Goal: Task Accomplishment & Management: Manage account settings

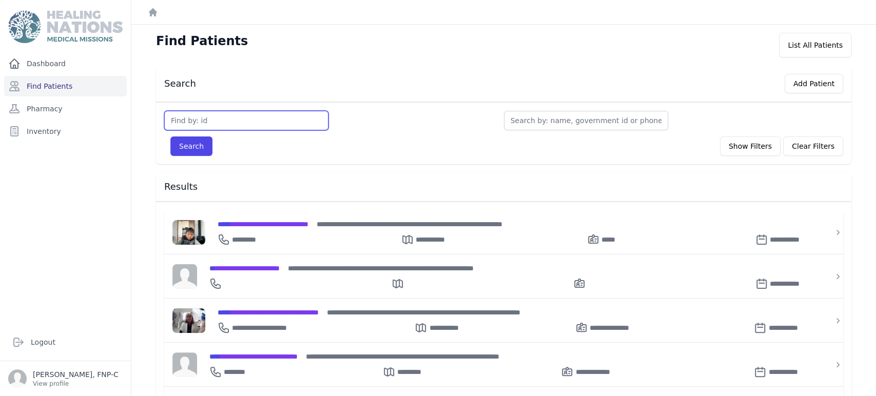
click at [178, 117] on input "text" at bounding box center [246, 121] width 164 height 20
type input "2345"
click at [181, 141] on button "Search" at bounding box center [191, 147] width 42 height 20
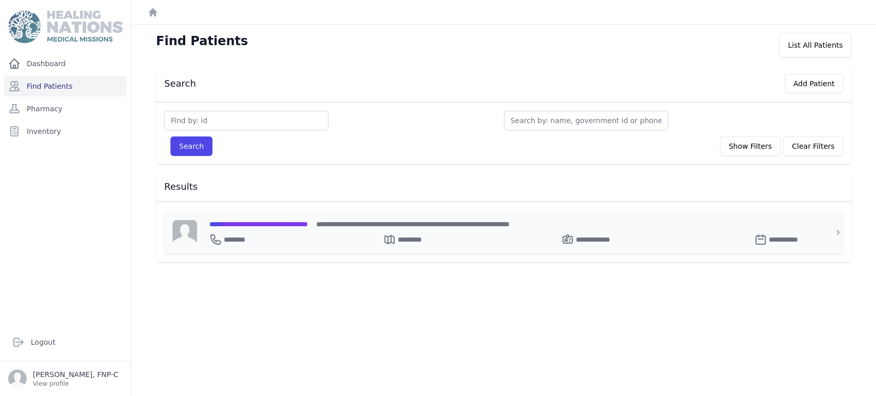
click at [244, 221] on span "**********" at bounding box center [258, 224] width 99 height 7
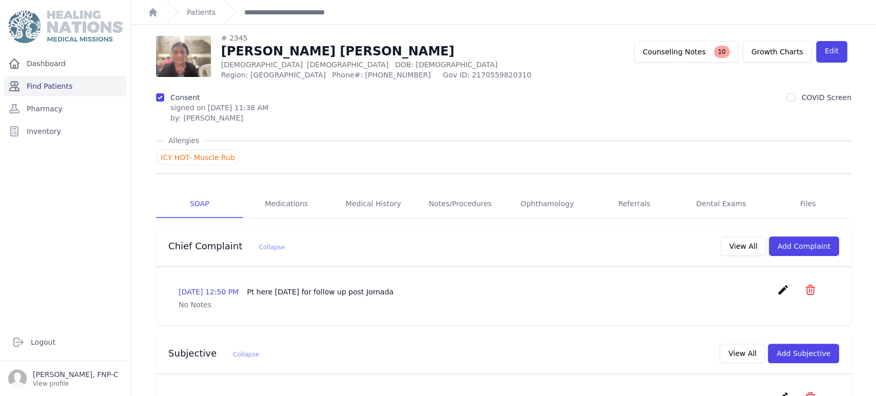
click at [53, 82] on link "Find Patients" at bounding box center [65, 86] width 123 height 21
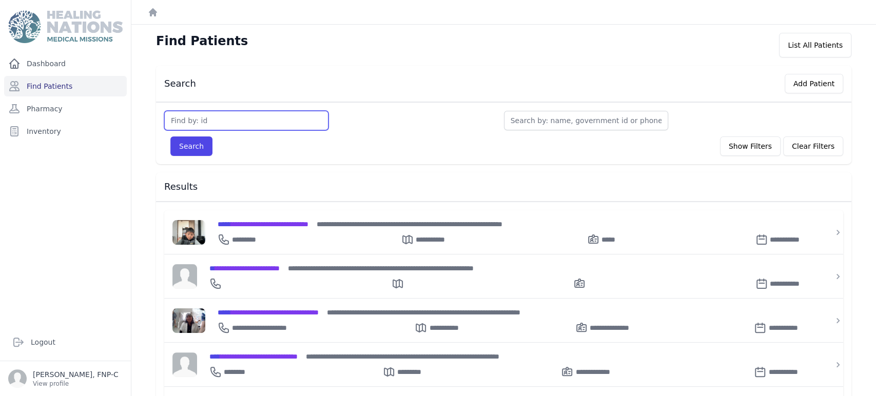
click at [181, 119] on input "text" at bounding box center [246, 121] width 164 height 20
type input "2518"
click at [197, 149] on button "Search" at bounding box center [191, 147] width 42 height 20
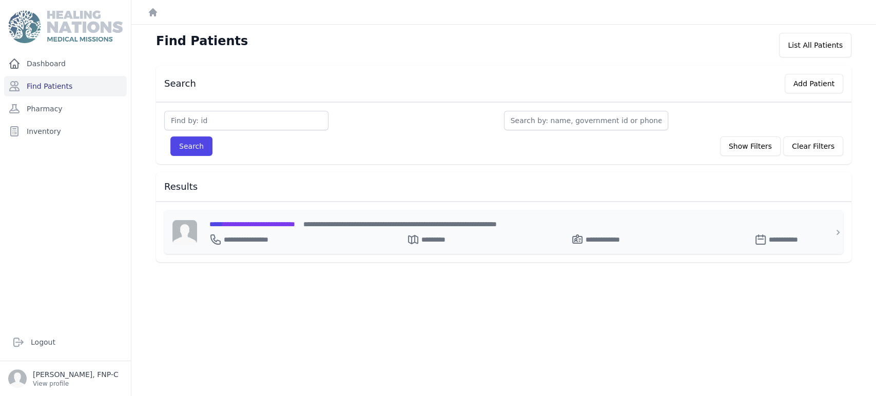
click at [251, 222] on span "**********" at bounding box center [252, 224] width 86 height 7
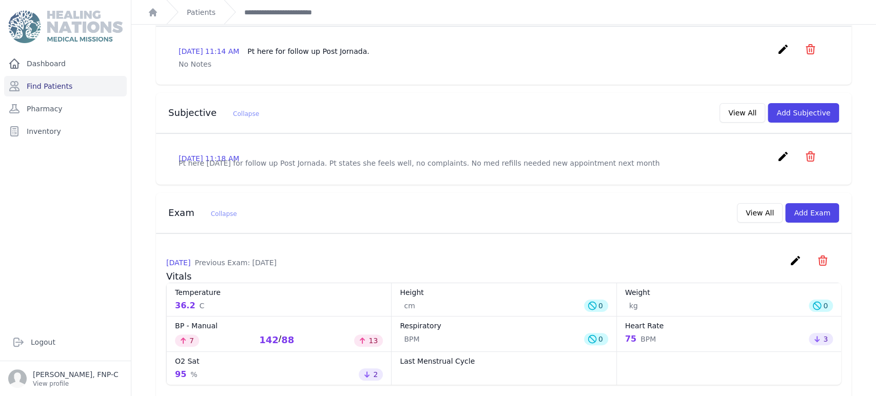
scroll to position [285, 0]
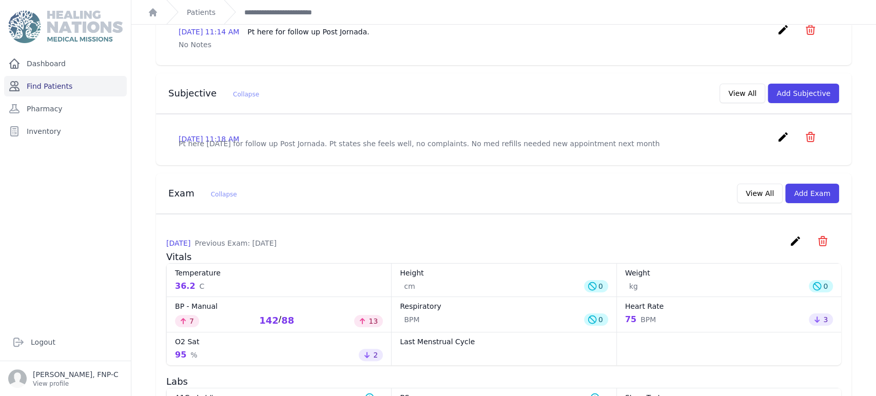
click at [56, 83] on link "Find Patients" at bounding box center [65, 86] width 123 height 21
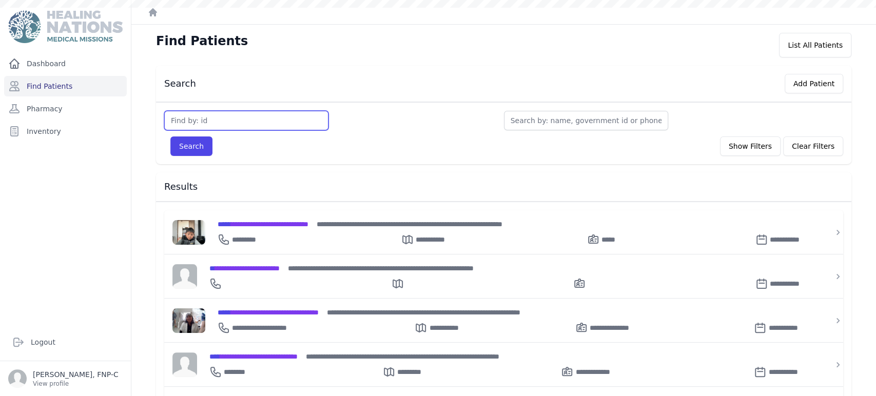
click at [189, 113] on input "text" at bounding box center [246, 121] width 164 height 20
type input "2788"
click at [180, 147] on button "Search" at bounding box center [191, 147] width 42 height 20
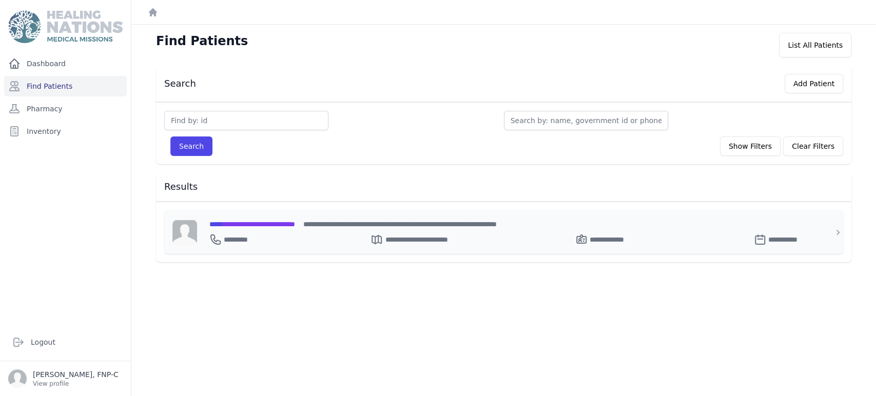
click at [258, 221] on span "**********" at bounding box center [252, 224] width 86 height 7
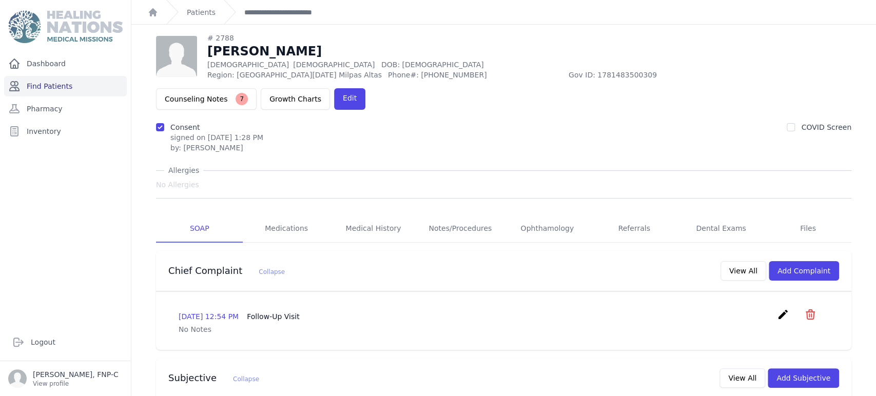
click at [60, 86] on link "Find Patients" at bounding box center [65, 86] width 123 height 21
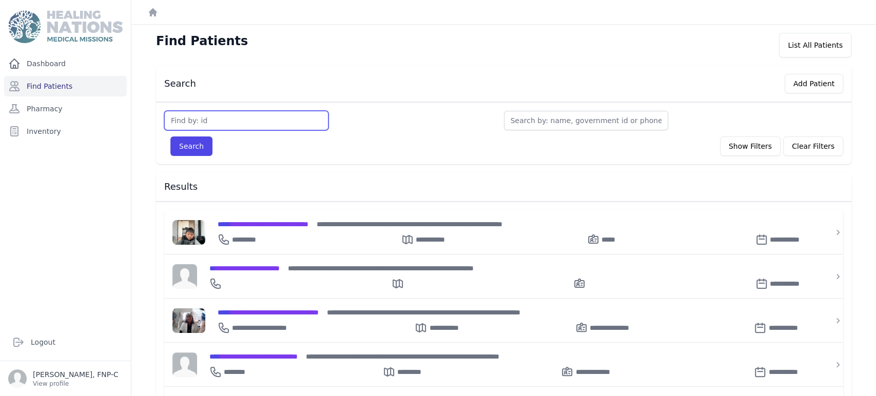
click at [179, 118] on input "text" at bounding box center [246, 121] width 164 height 20
type input "3071"
click at [192, 146] on button "Search" at bounding box center [191, 147] width 42 height 20
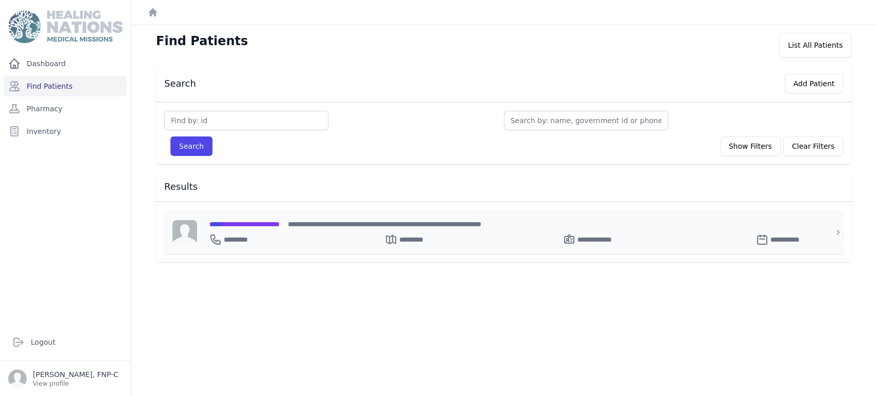
click at [236, 222] on span "**********" at bounding box center [244, 224] width 70 height 7
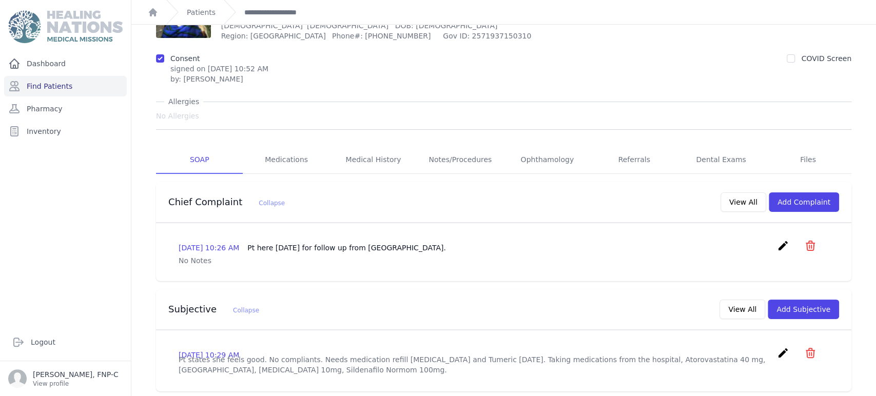
scroll to position [114, 0]
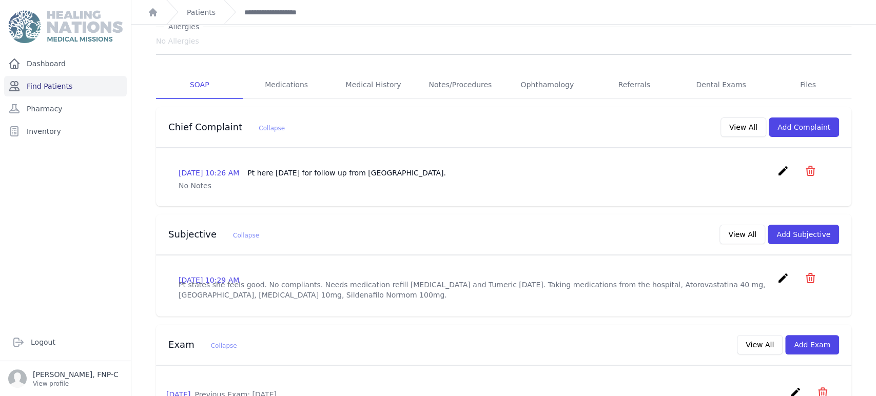
click at [44, 87] on link "Find Patients" at bounding box center [65, 86] width 123 height 21
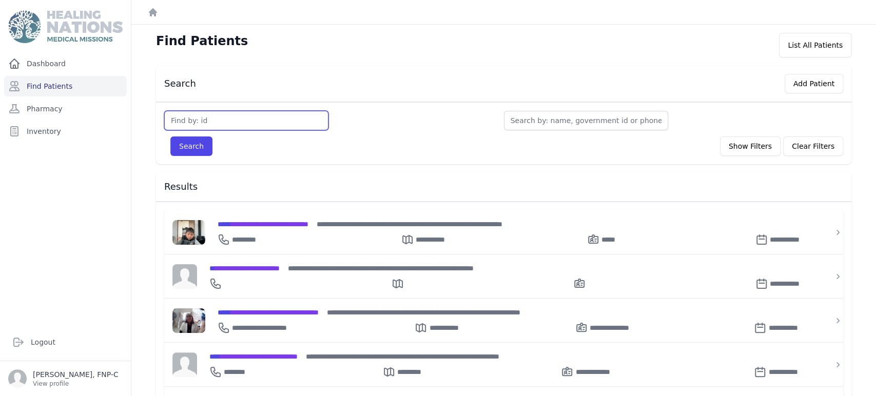
click at [188, 117] on input "text" at bounding box center [246, 121] width 164 height 20
type input "3442"
click at [183, 144] on button "Search" at bounding box center [191, 147] width 42 height 20
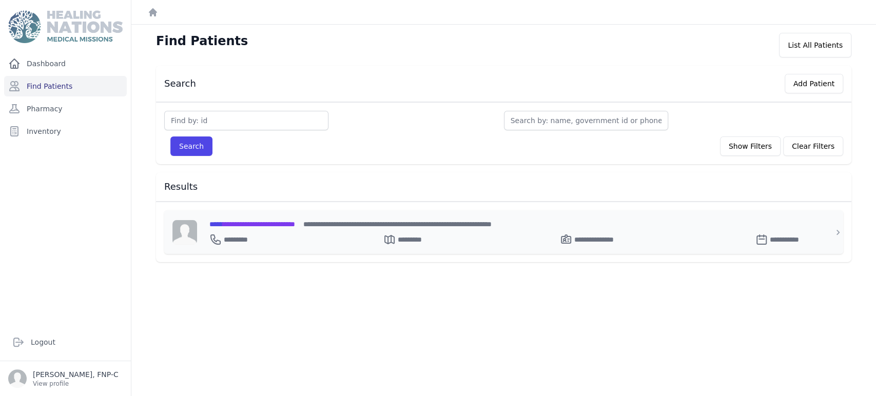
click at [255, 223] on span "**********" at bounding box center [252, 224] width 86 height 7
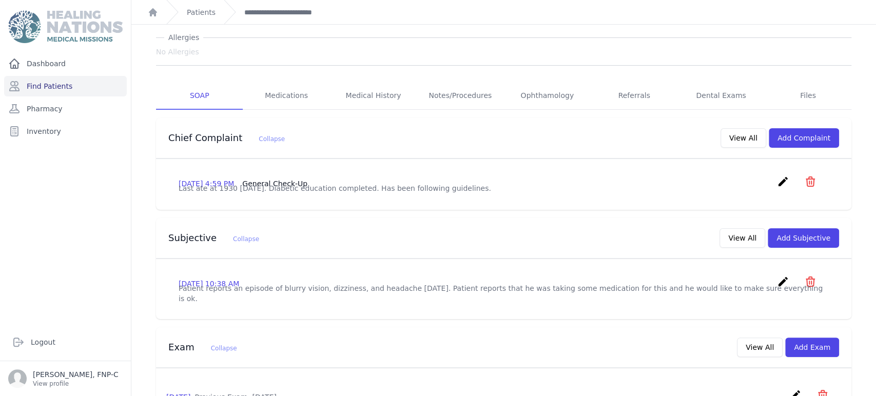
scroll to position [114, 0]
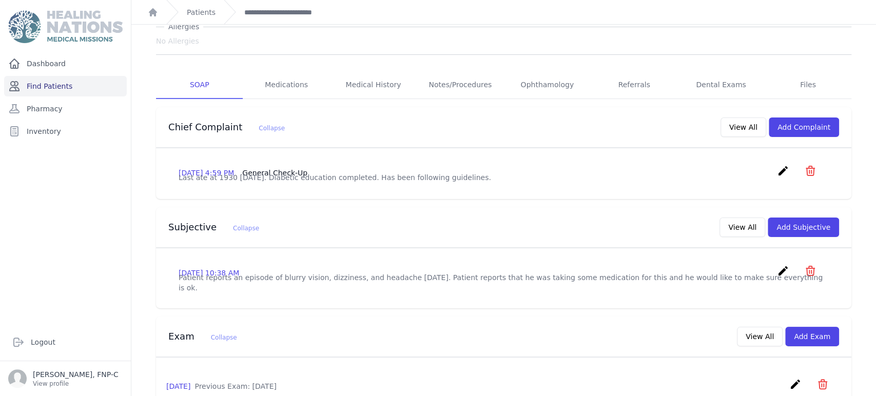
click at [58, 87] on link "Find Patients" at bounding box center [65, 86] width 123 height 21
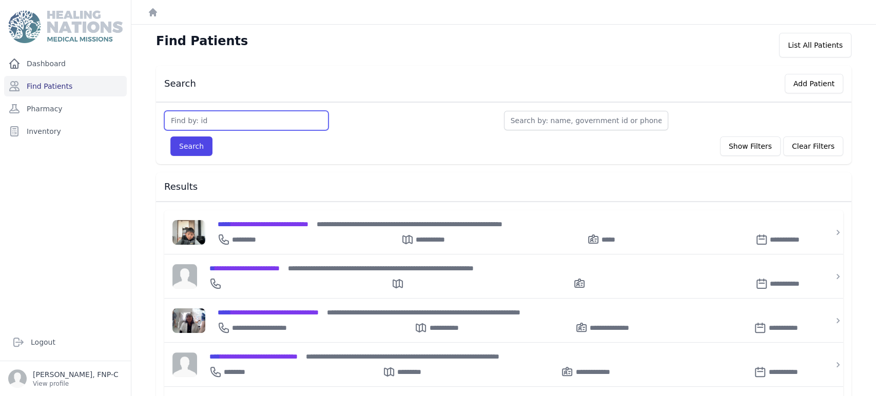
click at [190, 124] on input "text" at bounding box center [246, 121] width 164 height 20
type input "3461"
click at [189, 138] on button "Search" at bounding box center [191, 147] width 42 height 20
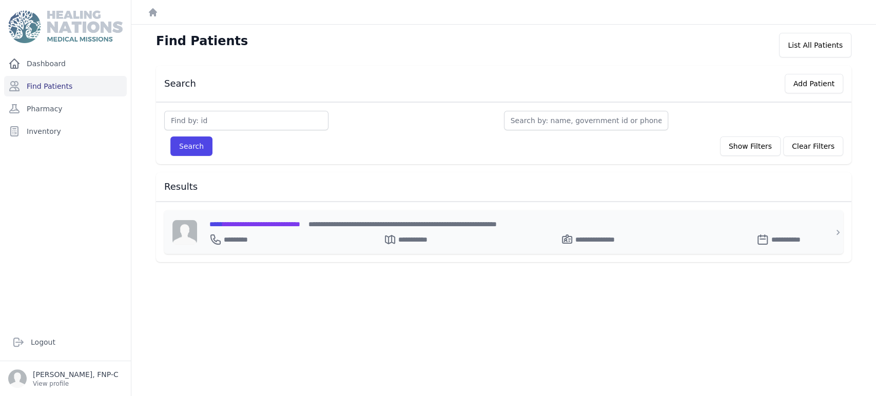
click at [232, 225] on span "**********" at bounding box center [254, 224] width 91 height 7
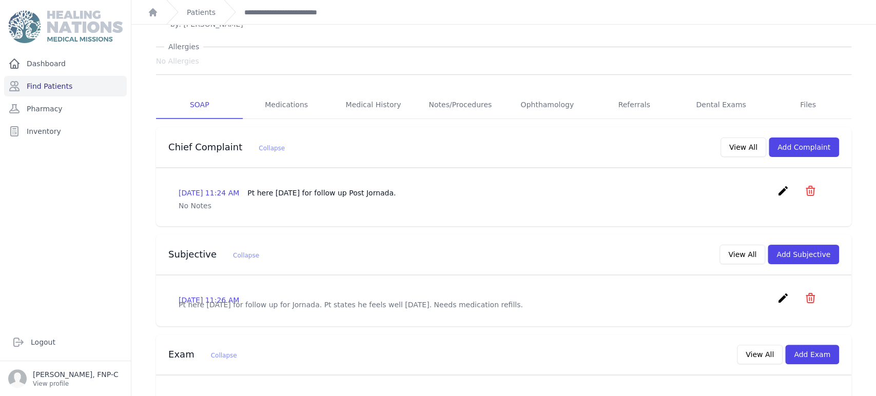
scroll to position [114, 0]
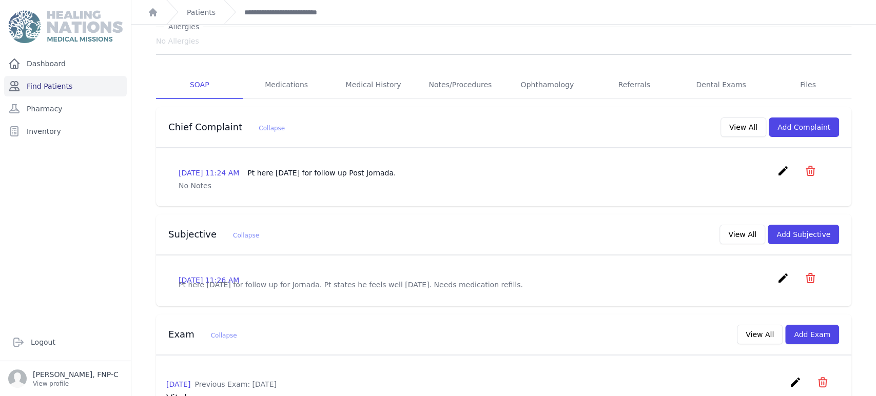
click at [32, 84] on link "Find Patients" at bounding box center [65, 86] width 123 height 21
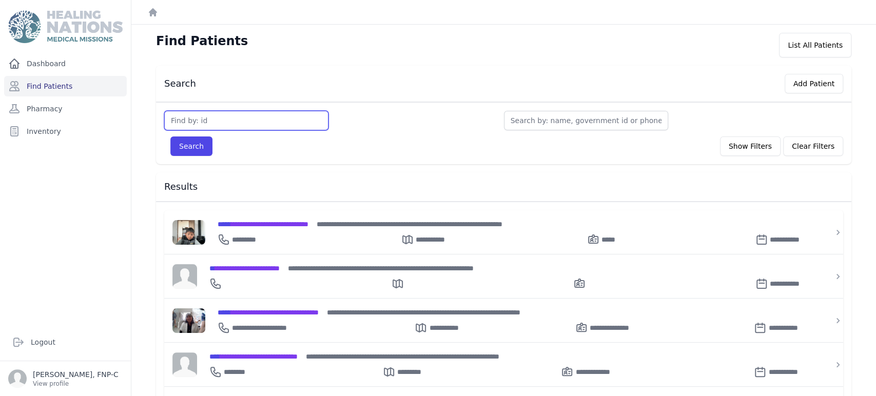
click at [187, 122] on input "text" at bounding box center [246, 121] width 164 height 20
type input "3462"
click at [181, 146] on button "Search" at bounding box center [191, 147] width 42 height 20
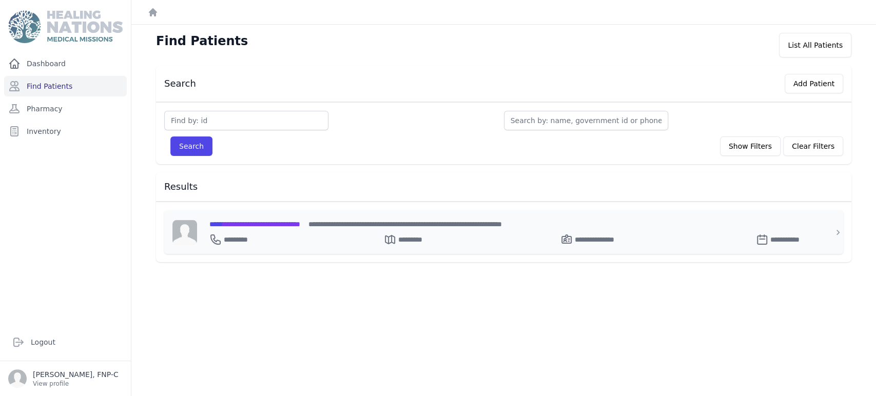
click at [242, 221] on span "**********" at bounding box center [254, 224] width 91 height 7
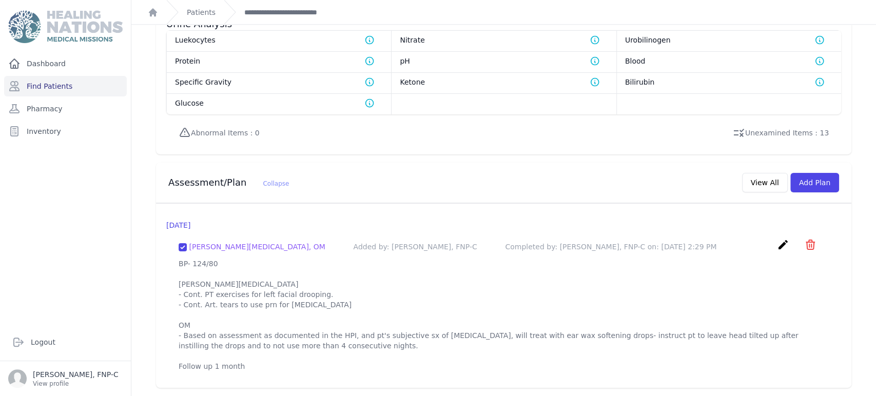
scroll to position [413, 0]
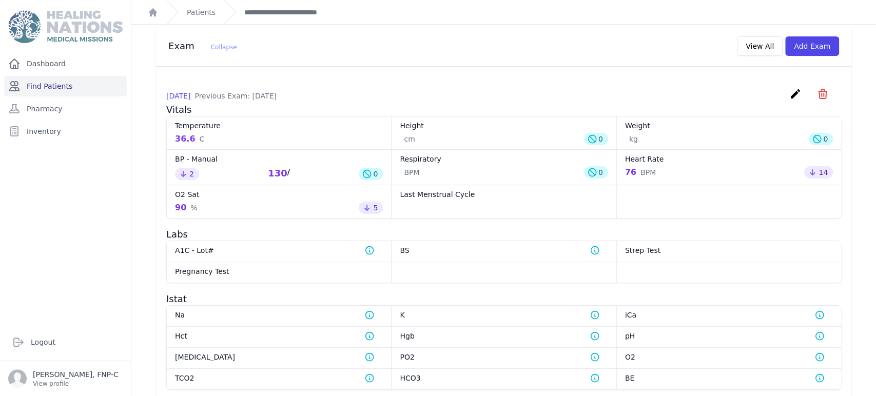
click at [64, 85] on link "Find Patients" at bounding box center [65, 86] width 123 height 21
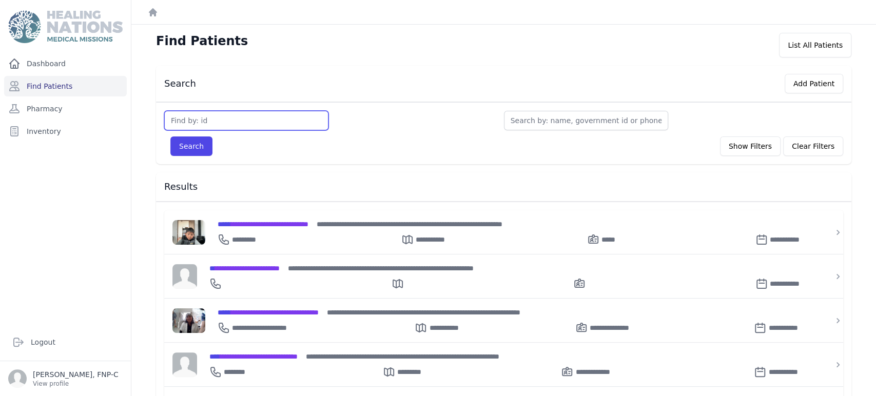
click at [193, 118] on input "text" at bounding box center [246, 121] width 164 height 20
type input "3752"
click at [192, 143] on button "Search" at bounding box center [191, 147] width 42 height 20
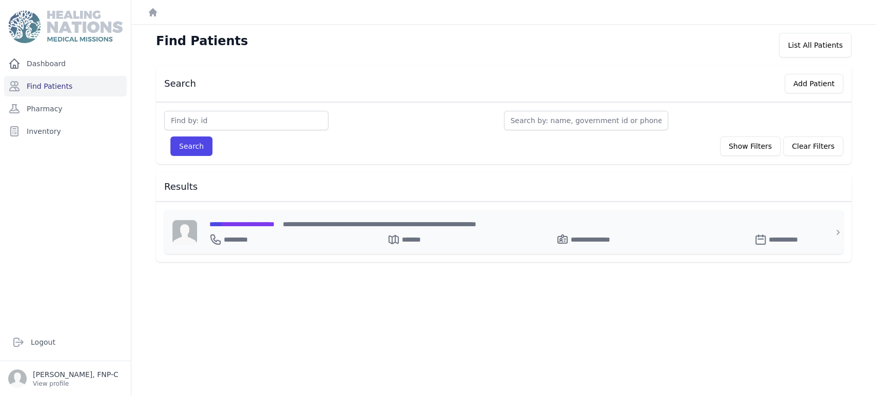
click at [242, 223] on span "**********" at bounding box center [241, 224] width 65 height 7
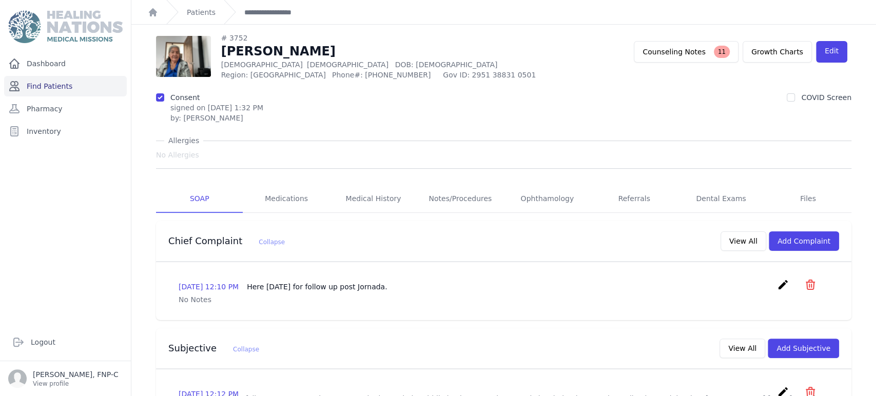
click at [43, 85] on link "Find Patients" at bounding box center [65, 86] width 123 height 21
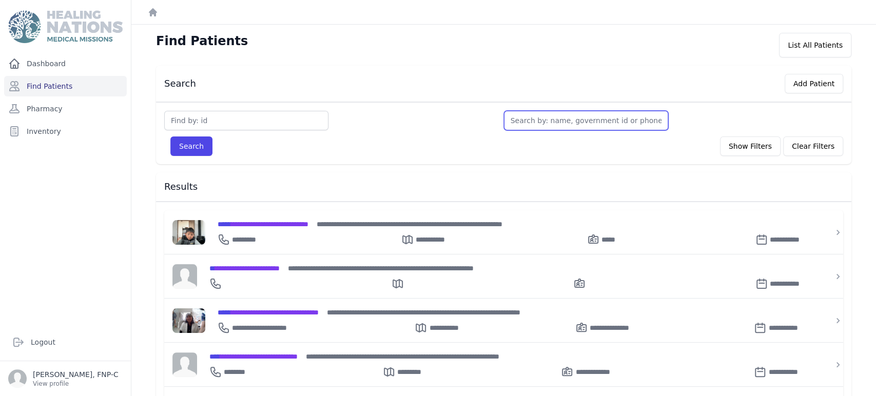
click at [526, 118] on input "text" at bounding box center [586, 121] width 164 height 20
type input "M"
type input "Ma"
type input "Mari"
type input "Maria"
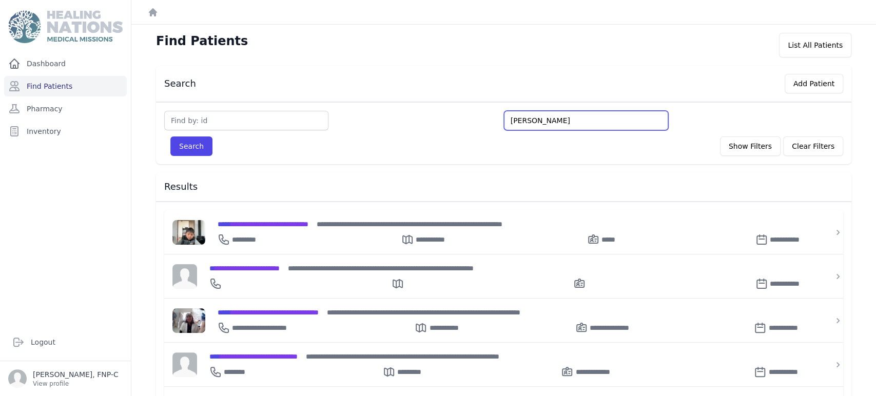
type input "Maria"
type input "Maria E"
type input "Maria Eu"
type input "Maria Eu;"
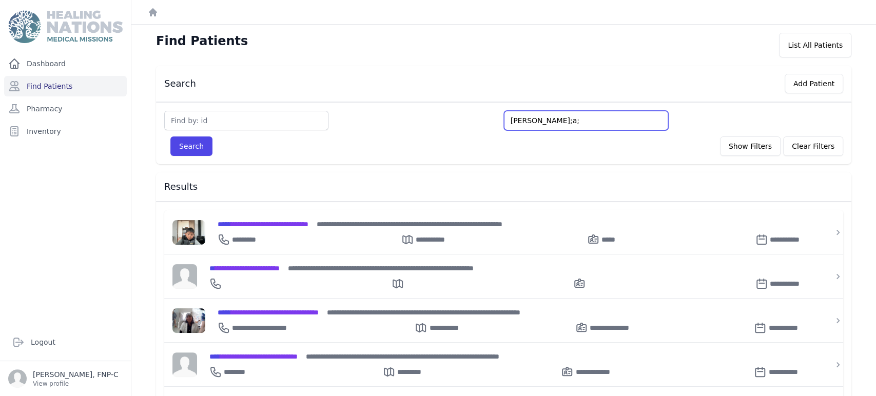
type input "Maria Eu;a;"
type input "Maria Eu;a"
type input "Maria Eu;"
type input "Maria Eu"
type input "Maria Eul"
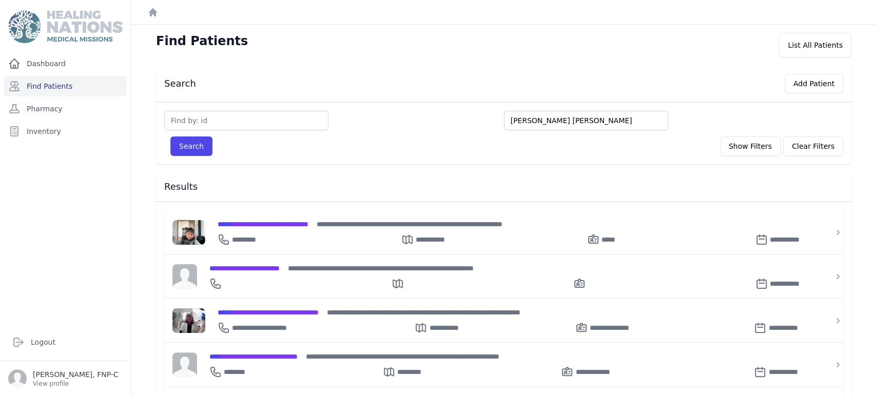
type input "Maria Eula"
type input "Maria Eulal"
type input "Maria Eulali"
type input "Maria Eulalia"
drag, startPoint x: 147, startPoint y: 151, endPoint x: 154, endPoint y: 148, distance: 6.7
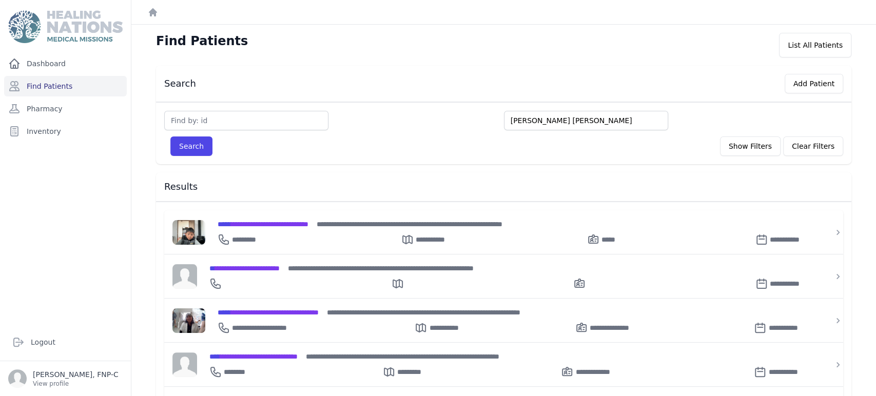
click at [154, 148] on div "Search Add Patient Maria Eulalia Search Show Filters Clear Filters Filter By Ag…" at bounding box center [504, 363] width 729 height 594
click at [179, 147] on button "Search" at bounding box center [191, 147] width 42 height 20
click at [183, 147] on button "Search" at bounding box center [191, 147] width 42 height 20
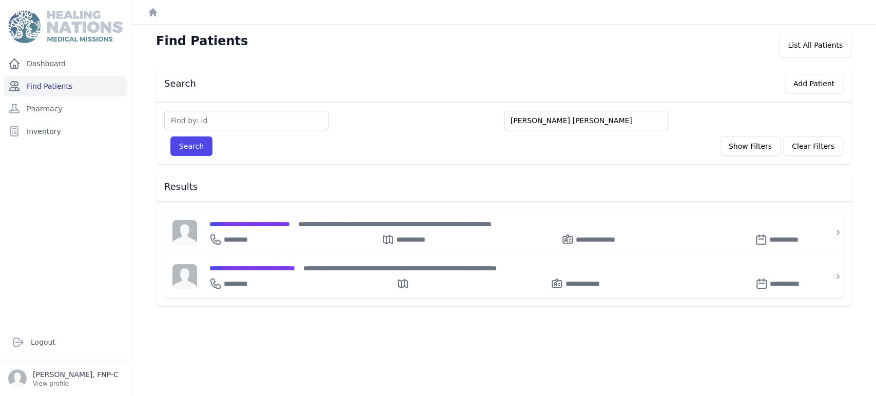
click at [62, 85] on link "Find Patients" at bounding box center [65, 86] width 123 height 21
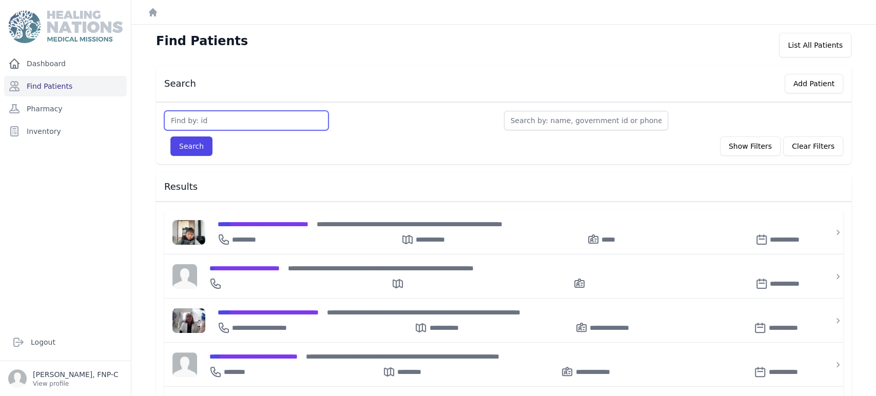
click at [193, 112] on input "text" at bounding box center [246, 121] width 164 height 20
type input "3689"
click at [185, 149] on button "Search" at bounding box center [191, 147] width 42 height 20
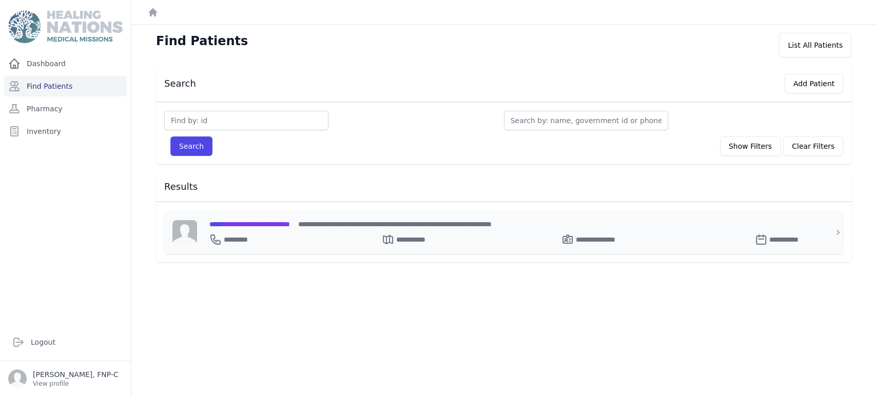
click at [238, 222] on span "**********" at bounding box center [249, 224] width 81 height 7
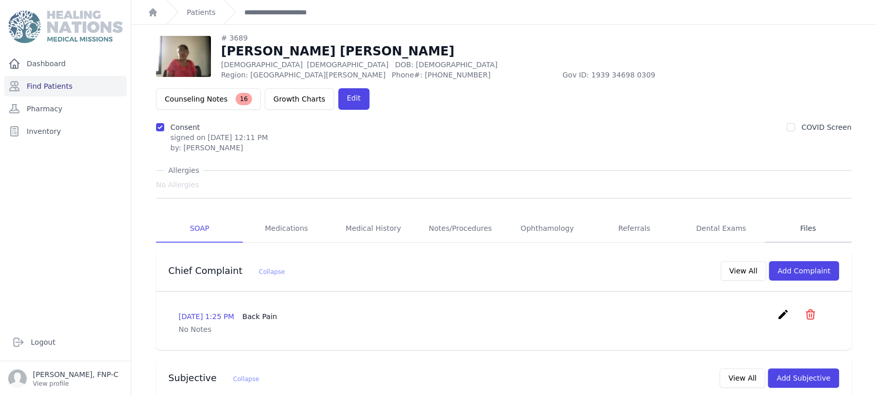
click at [794, 215] on link "Files" at bounding box center [808, 229] width 87 height 28
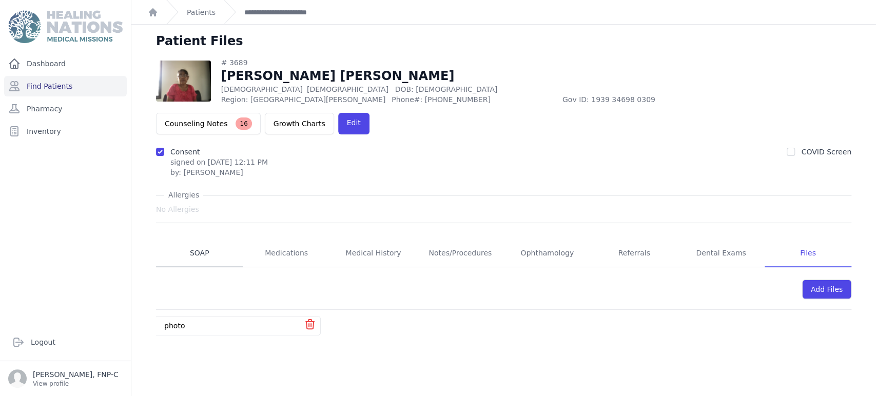
click at [200, 240] on link "SOAP" at bounding box center [199, 254] width 87 height 28
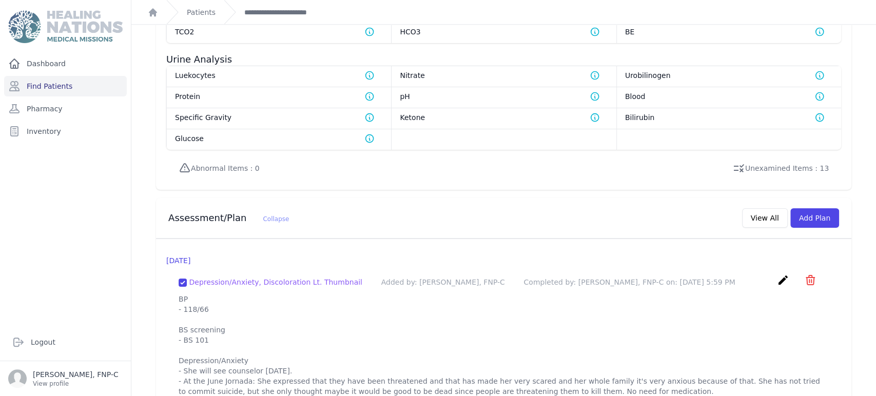
scroll to position [472, 0]
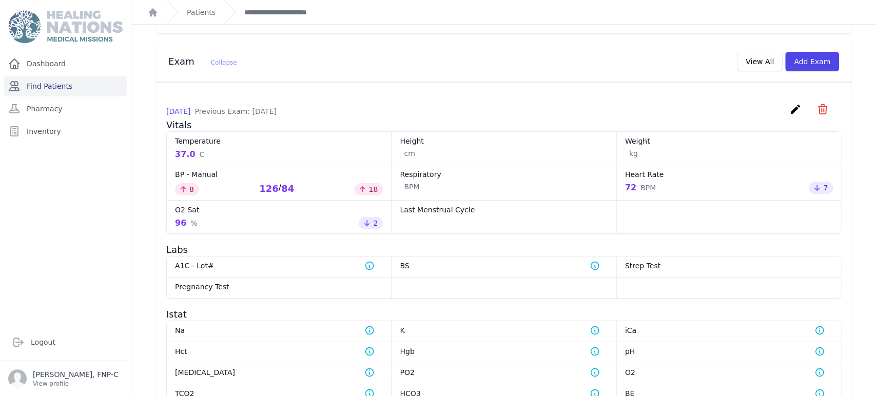
click at [44, 85] on link "Find Patients" at bounding box center [65, 86] width 123 height 21
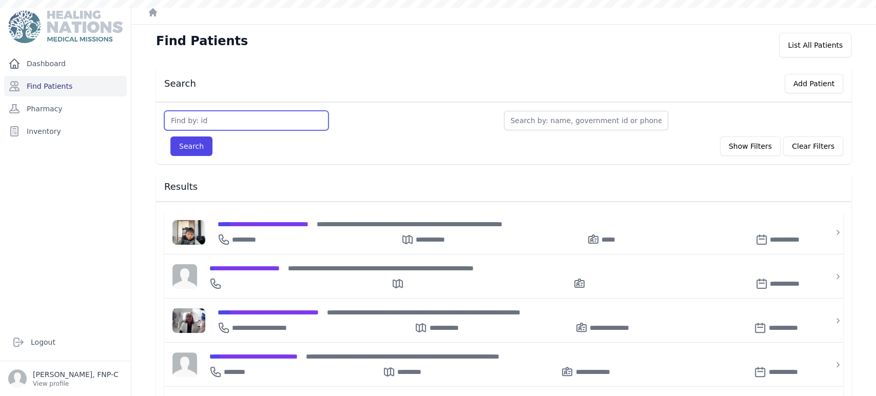
click at [176, 122] on input "text" at bounding box center [246, 121] width 164 height 20
type input "2895"
click at [177, 147] on button "Search" at bounding box center [191, 147] width 42 height 20
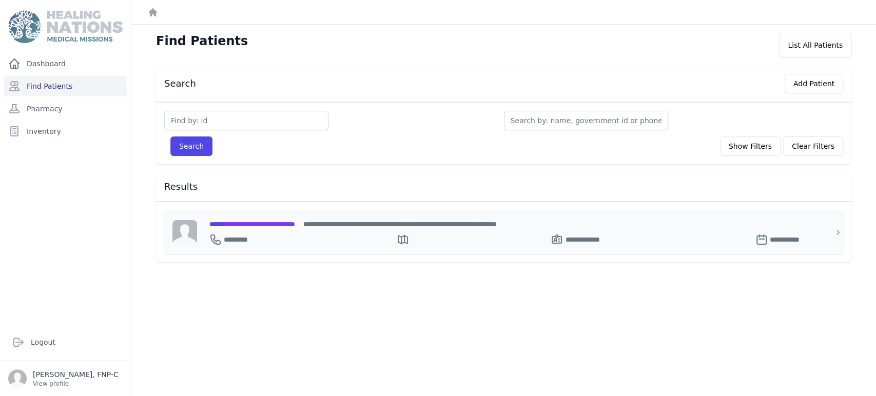
click at [242, 224] on span "**********" at bounding box center [252, 224] width 86 height 7
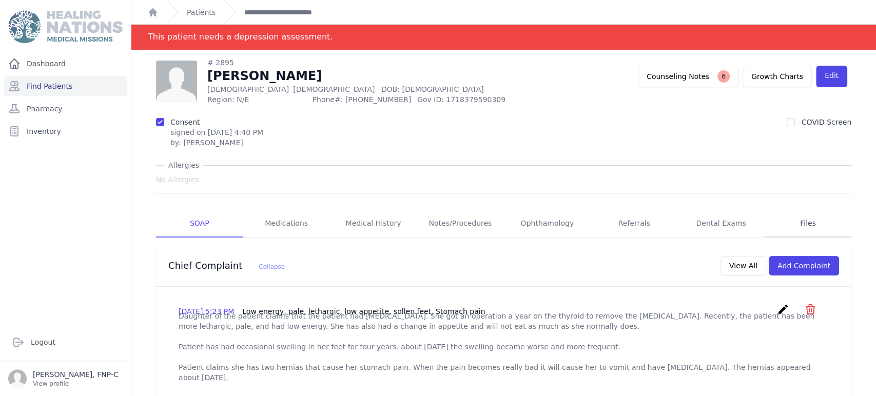
click at [797, 223] on link "Files" at bounding box center [808, 224] width 87 height 28
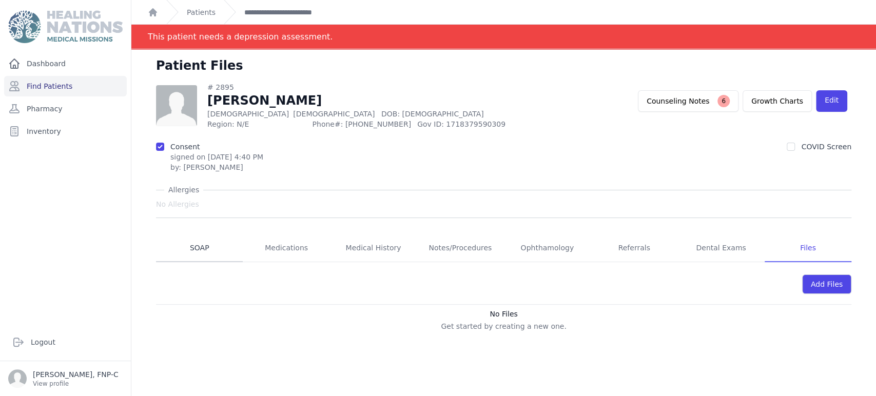
click at [201, 248] on link "SOAP" at bounding box center [199, 249] width 87 height 28
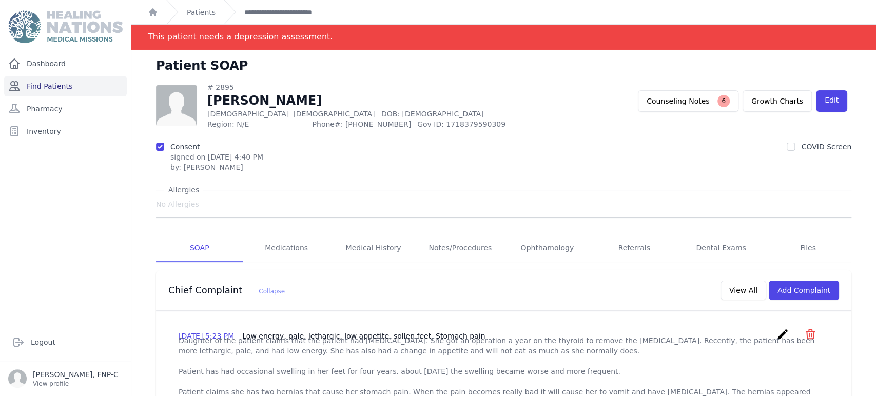
click at [62, 85] on link "Find Patients" at bounding box center [65, 86] width 123 height 21
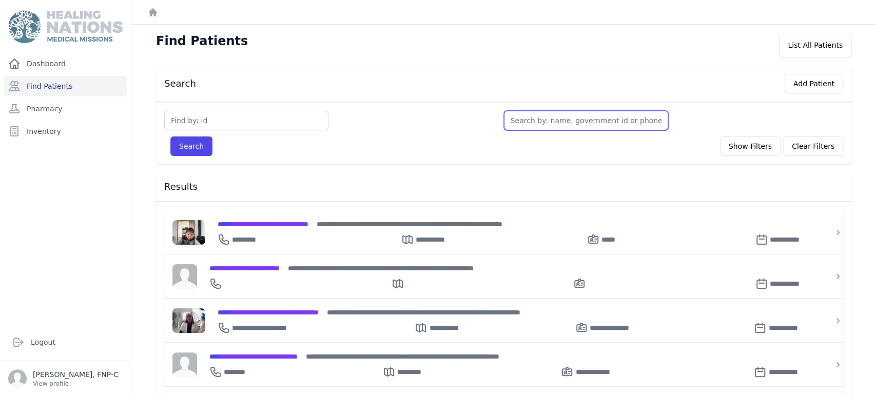
click at [519, 119] on input "text" at bounding box center [586, 121] width 164 height 20
type input "M"
type input "Ma"
type input "Mari"
type input "[PERSON_NAME]"
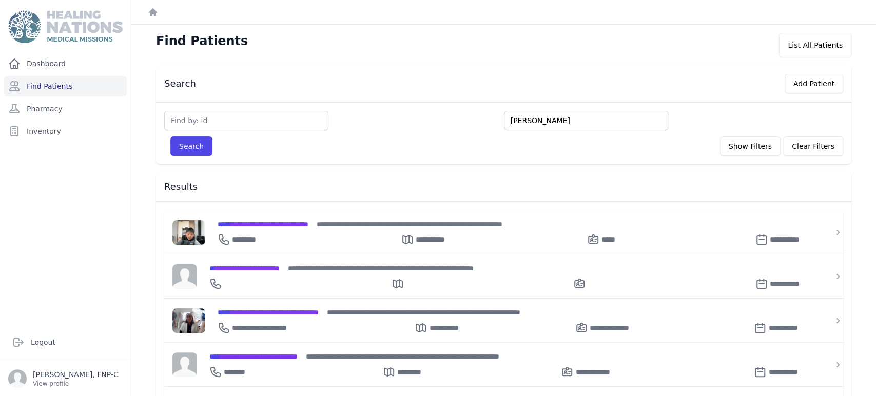
type input "[PERSON_NAME]"
type input "[PERSON_NAME] de"
type input "Maria del"
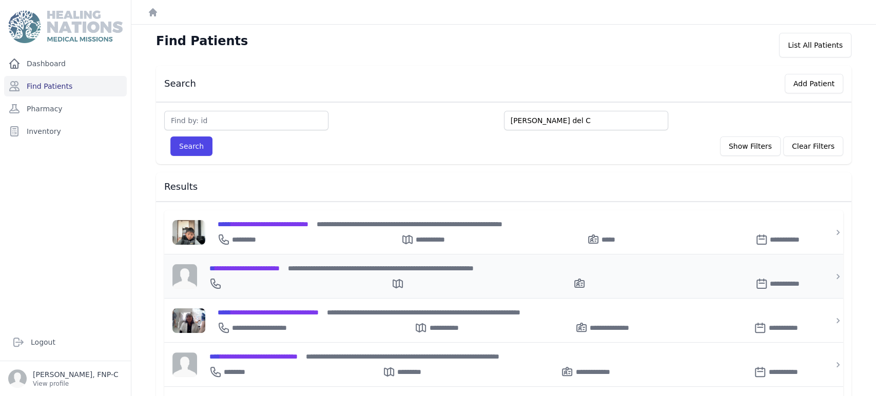
type input "Maria del C"
type input "Maria del Ca"
type input "Maria del Car"
type input "Maria del Carme"
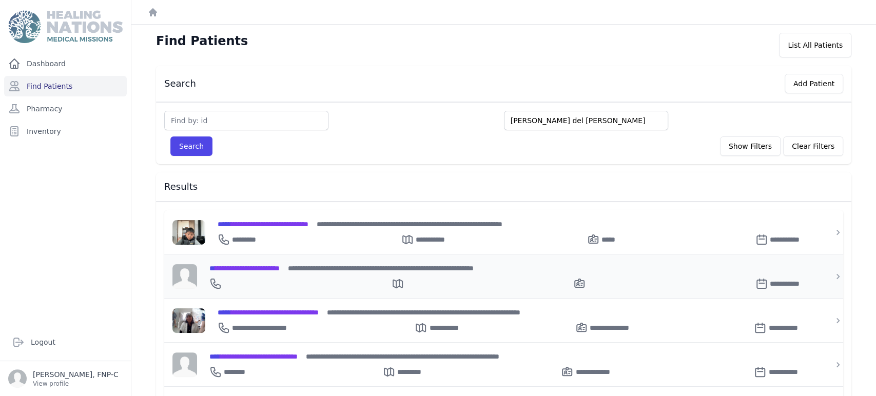
type input "Maria del Carmen"
type input "Maria del Carmen D"
type input "Maria del Carmen Dia"
type input "Maria del Carmen Diaz"
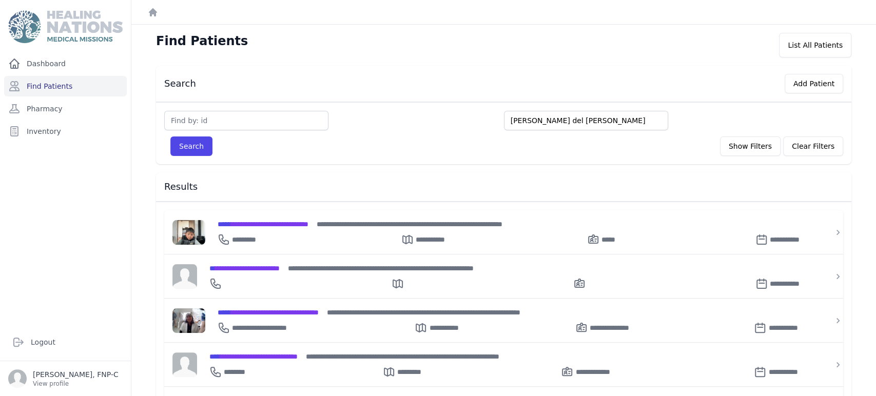
type input "Maria del Carmen Diaz"
type input "Maria del Carmen Diaz M"
type input "Maria del Carmen Diaz Men"
type input "Maria del Carmen Diaz Mend"
type input "Maria del Carmen Diaz Mende"
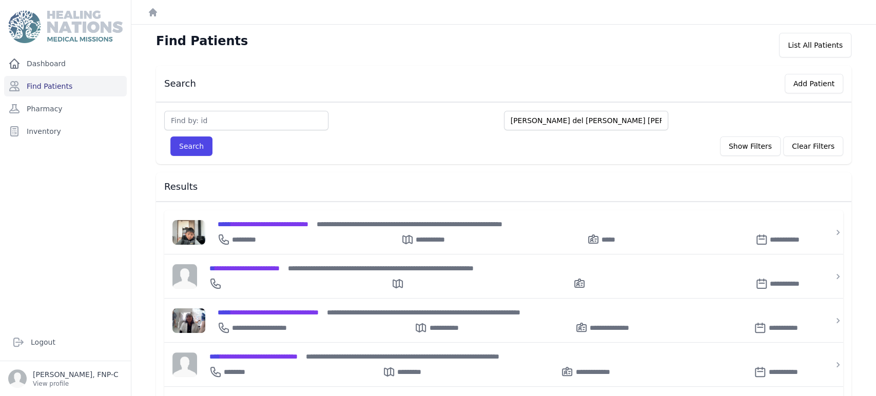
type input "Maria del Carmen Diaz Mendez"
click at [179, 145] on button "Search" at bounding box center [191, 147] width 42 height 20
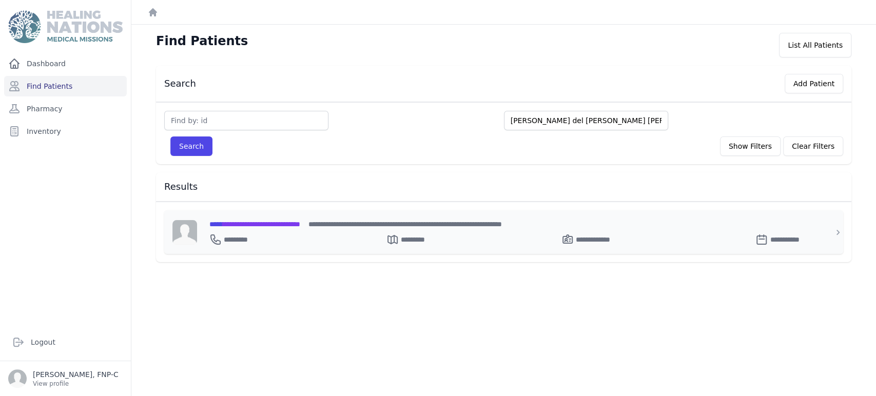
click at [294, 222] on span "**********" at bounding box center [254, 224] width 91 height 7
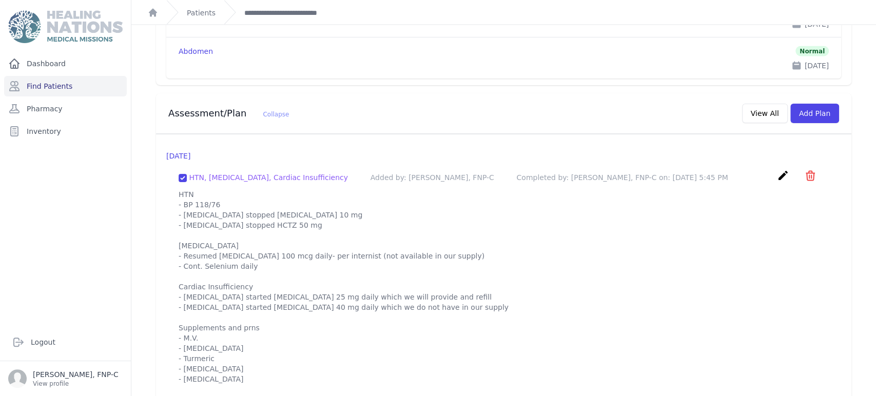
scroll to position [1342, 0]
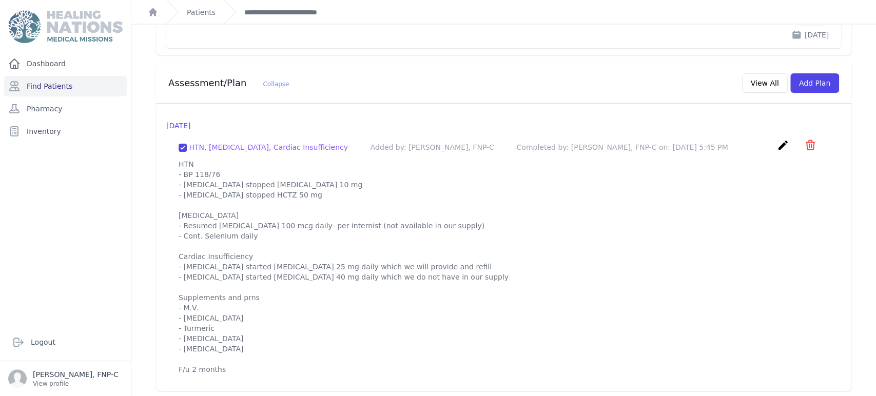
click at [777, 139] on icon "create" at bounding box center [783, 145] width 12 height 12
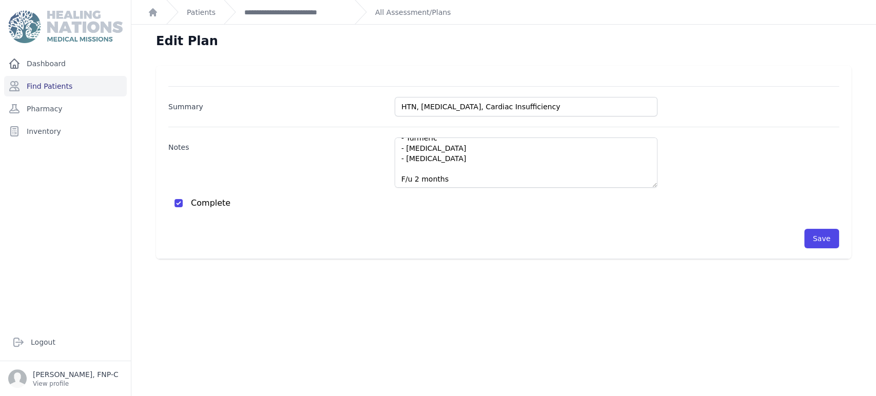
scroll to position [205, 0]
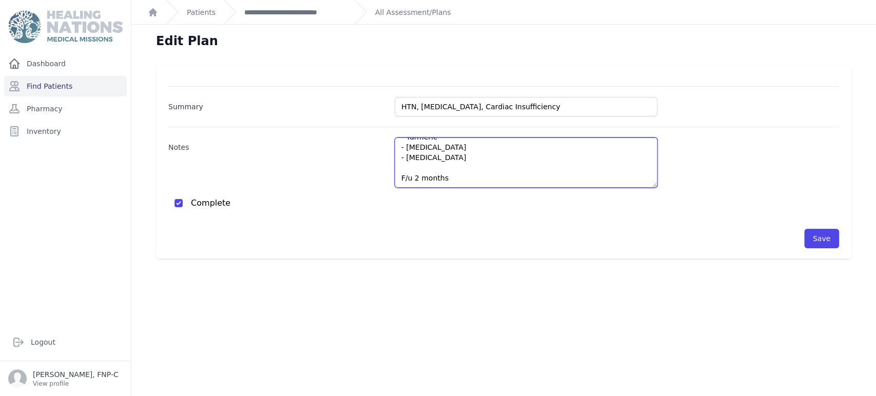
click at [448, 180] on textarea "HTN - BP 118/76 - Cardiologist stopped lisinopril 10 mg - Cardiologist stopped …" at bounding box center [526, 163] width 263 height 50
paste textarea "SODIO 143.6 mEq/L 135 - 145 POTASIO 4.18 mEq/L 3.50 - 5 CLORURO 109.2 mEq/L"
drag, startPoint x: 491, startPoint y: 169, endPoint x: 478, endPoint y: 163, distance: 14.0
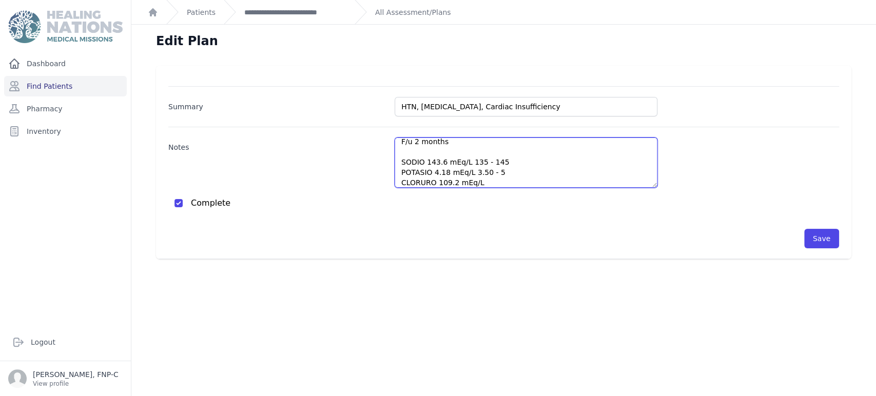
click at [478, 163] on textarea "HTN - BP 118/76 - Cardiologist stopped lisinopril 10 mg - Cardiologist stopped …" at bounding box center [526, 163] width 263 height 50
click at [501, 164] on textarea "HTN - BP 118/76 - Cardiologist stopped lisinopril 10 mg - Cardiologist stopped …" at bounding box center [526, 163] width 263 height 50
drag, startPoint x: 495, startPoint y: 172, endPoint x: 465, endPoint y: 174, distance: 30.9
click at [465, 174] on textarea "HTN - BP 118/76 - Cardiologist stopped lisinopril 10 mg - Cardiologist stopped …" at bounding box center [526, 163] width 263 height 50
drag, startPoint x: 498, startPoint y: 162, endPoint x: 463, endPoint y: 164, distance: 35.5
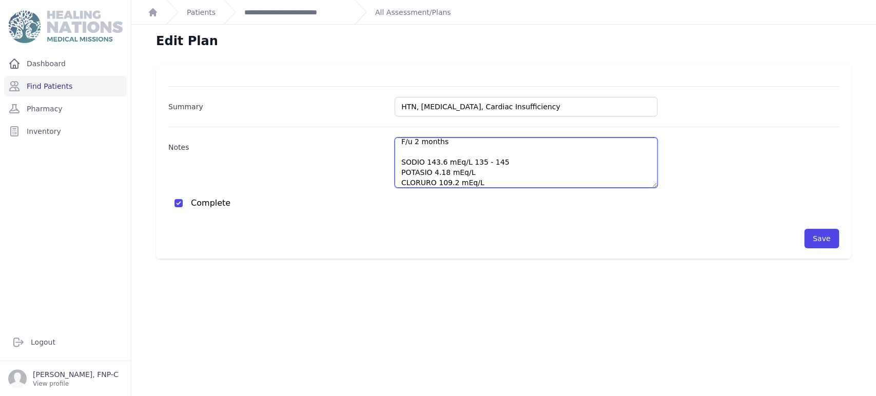
click at [463, 164] on textarea "HTN - BP 118/76 - Cardiologist stopped lisinopril 10 mg - Cardiologist stopped …" at bounding box center [526, 163] width 263 height 50
click at [397, 155] on textarea "HTN - BP 118/76 - Cardiologist stopped lisinopril 10 mg - Cardiologist stopped …" at bounding box center [526, 163] width 263 height 50
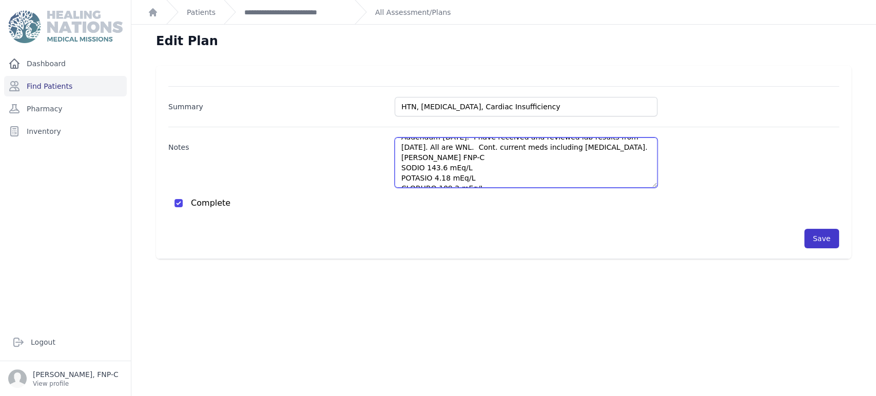
type textarea "HTN - BP 118/76 - Cardiologist stopped lisinopril 10 mg - Cardiologist stopped …"
click at [811, 237] on button "Save" at bounding box center [822, 239] width 35 height 20
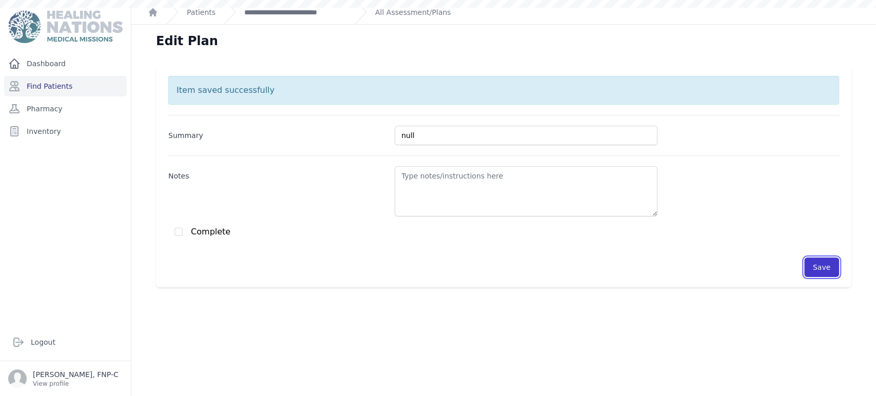
scroll to position [0, 0]
click at [292, 11] on link "**********" at bounding box center [295, 12] width 102 height 10
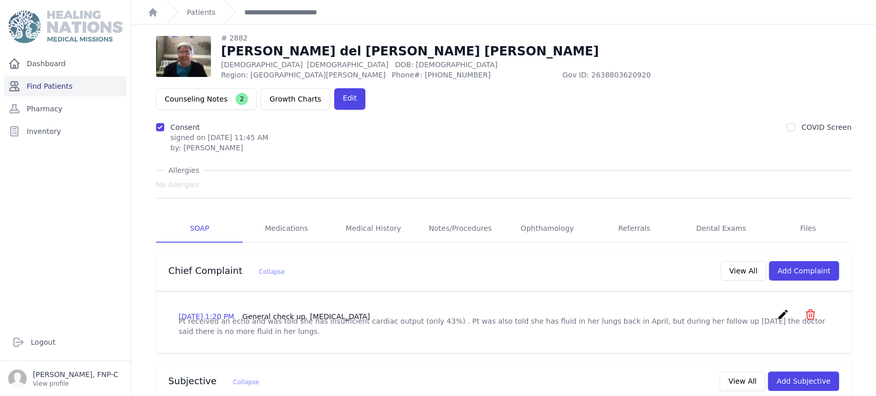
click at [66, 87] on link "Find Patients" at bounding box center [65, 86] width 123 height 21
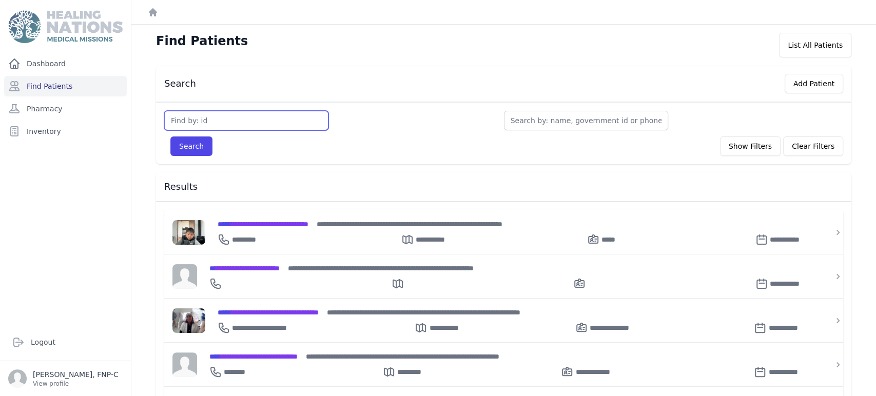
click at [176, 118] on input "text" at bounding box center [246, 121] width 164 height 20
type input "3397"
click at [177, 147] on button "Search" at bounding box center [191, 147] width 42 height 20
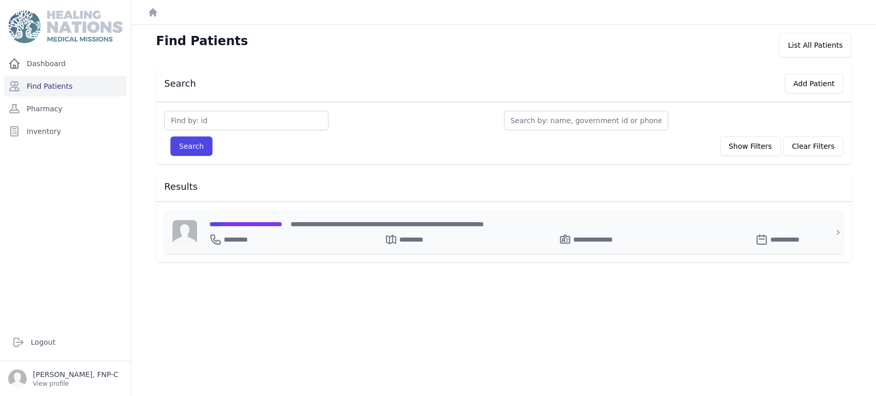
click at [238, 222] on span "**********" at bounding box center [245, 224] width 73 height 7
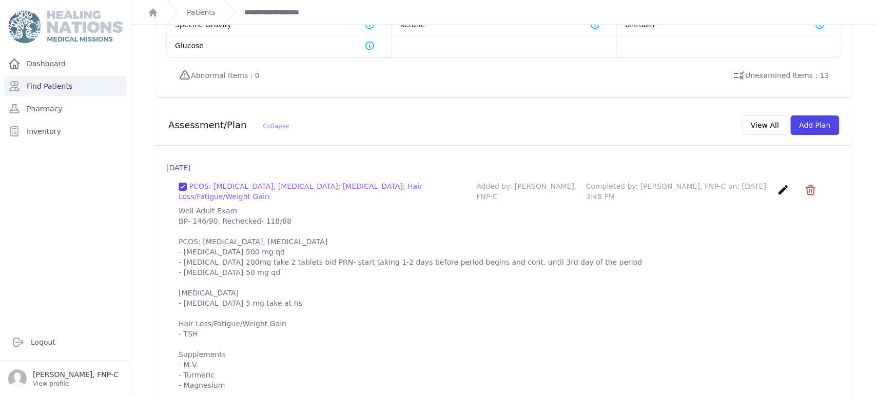
scroll to position [904, 0]
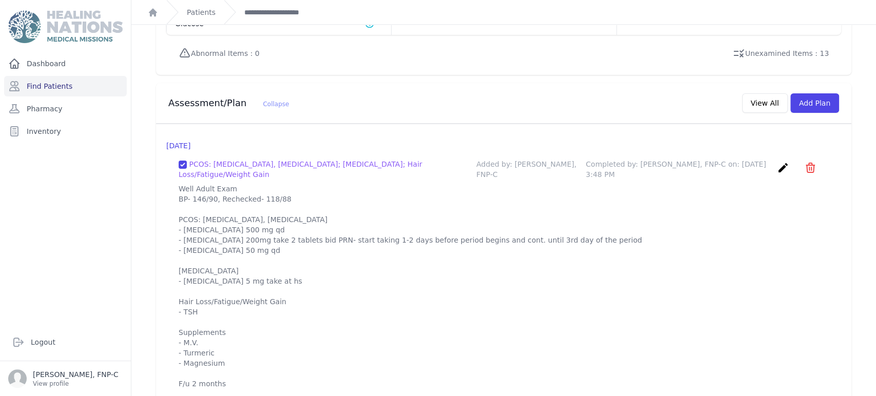
click at [777, 162] on icon "create" at bounding box center [783, 168] width 12 height 12
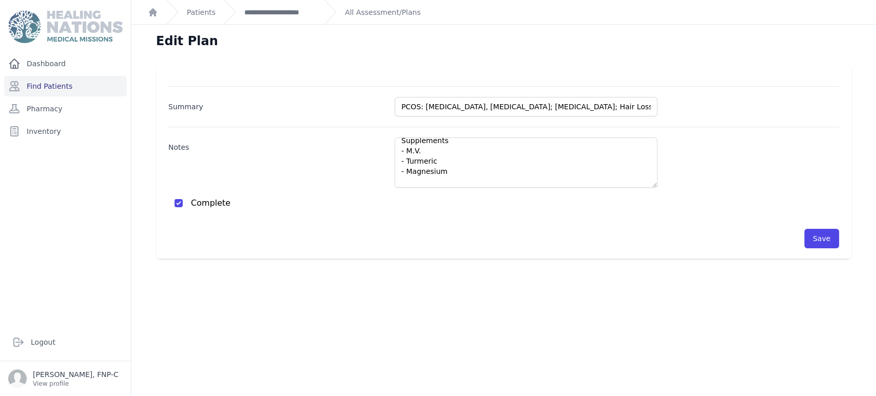
scroll to position [175, 0]
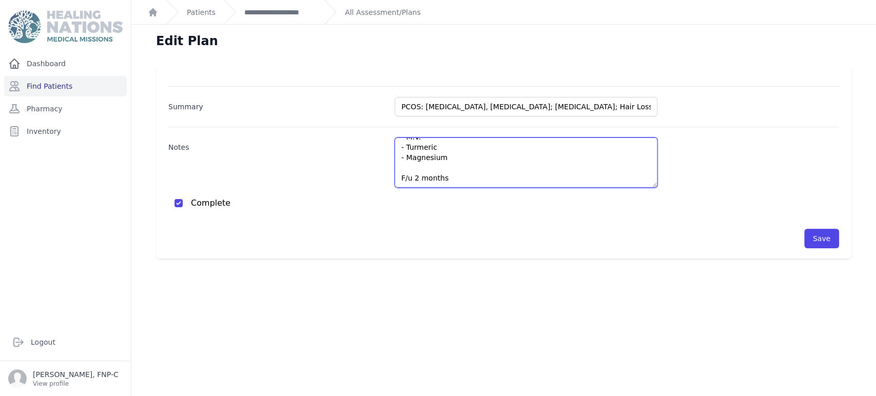
click at [448, 175] on textarea "Well Adult Exam BP- 146/90, Rechecked- 118/88 PCOS: Dysmenorrhea, Hirsutism - M…" at bounding box center [526, 163] width 263 height 50
paste textarea "SODIO 143.0 mEq/L 135 - 145 POTASIO 5.15 mEq/L 3.50 - 5 CLORURO 110.4 mEq/L 97 …"
click at [398, 150] on textarea "Well Adult Exam BP- 146/90, Rechecked- 118/88 PCOS: Dysmenorrhea, Hirsutism - M…" at bounding box center [526, 163] width 263 height 50
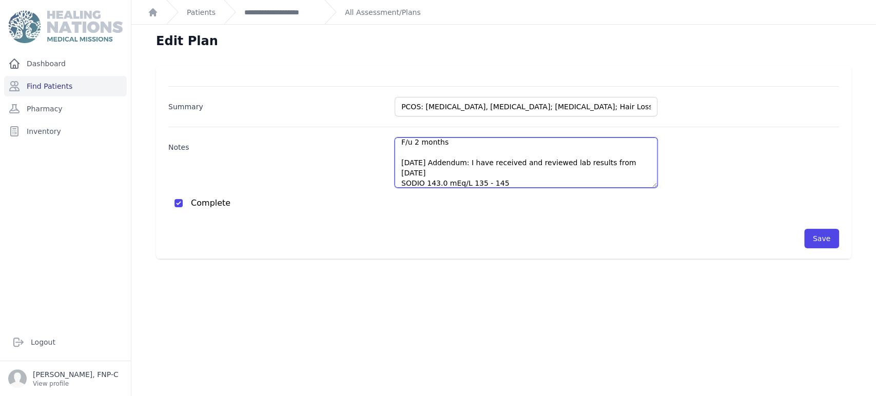
click at [408, 159] on textarea "Well Adult Exam BP- 146/90, Rechecked- 118/88 PCOS: Dysmenorrhea, Hirsutism - M…" at bounding box center [526, 163] width 263 height 50
click at [433, 172] on textarea "Well Adult Exam BP- 146/90, Rechecked- 118/88 PCOS: Dysmenorrhea, Hirsutism - M…" at bounding box center [526, 163] width 263 height 50
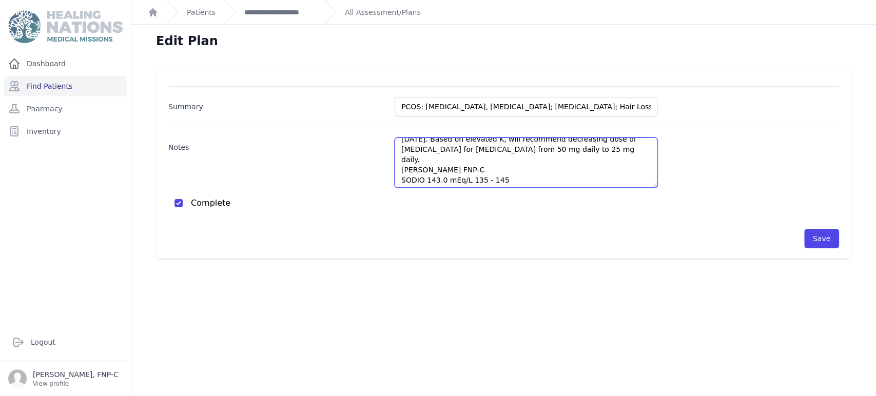
scroll to position [257, 0]
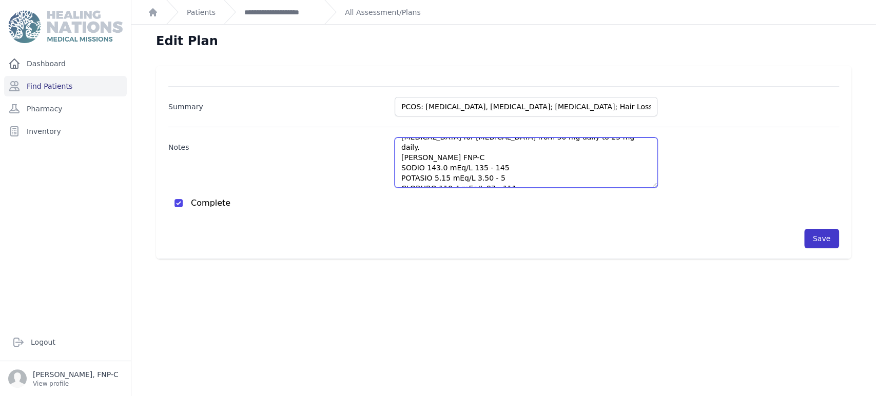
type textarea "Well Adult Exam BP- 146/90, Rechecked- 118/88 PCOS: Dysmenorrhea, Hirsutism - M…"
click at [819, 237] on button "Save" at bounding box center [822, 239] width 35 height 20
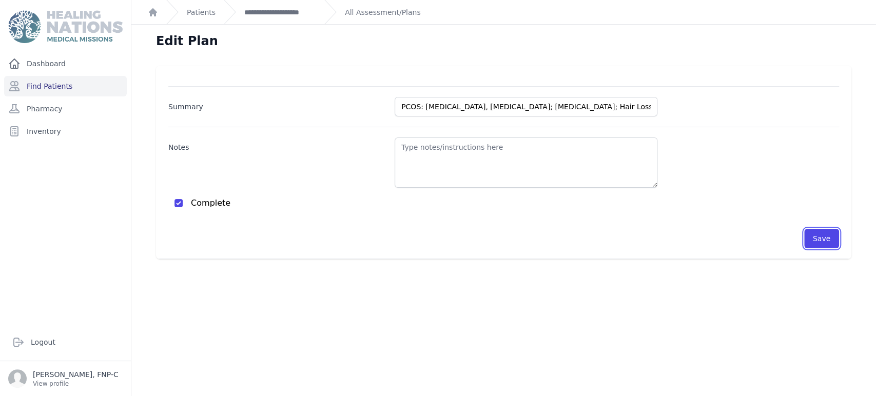
scroll to position [0, 0]
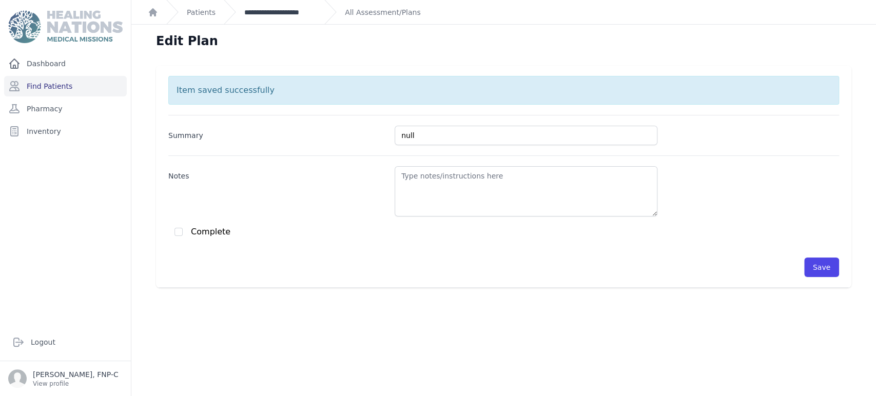
click at [250, 11] on link "**********" at bounding box center [280, 12] width 72 height 10
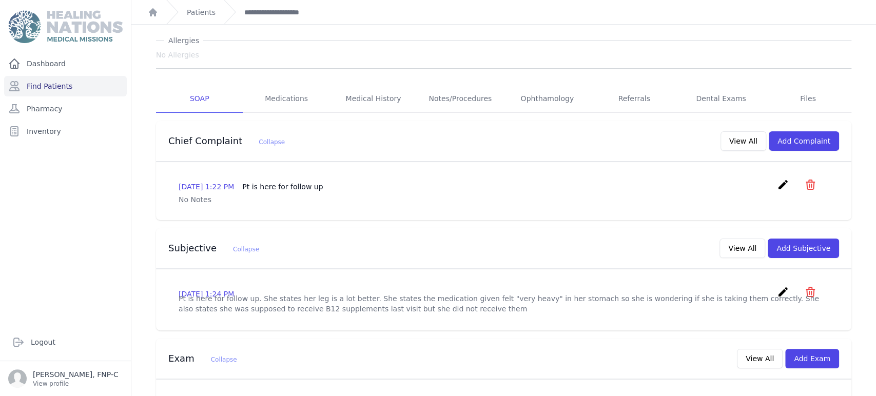
scroll to position [110, 0]
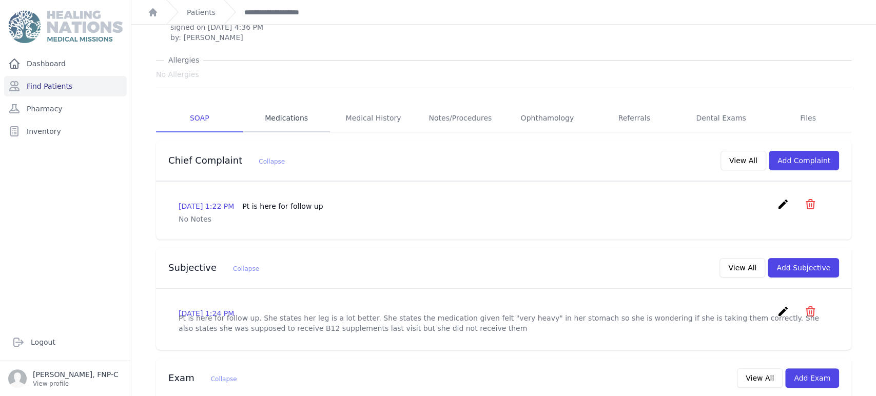
click at [289, 105] on link "Medications" at bounding box center [286, 119] width 87 height 28
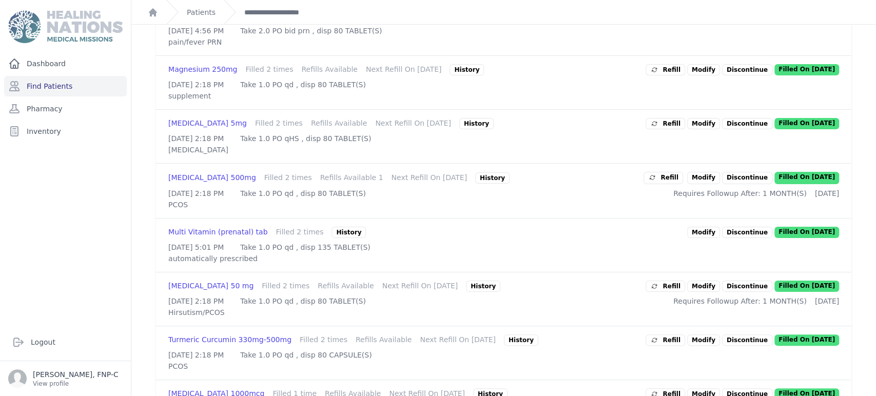
scroll to position [338, 0]
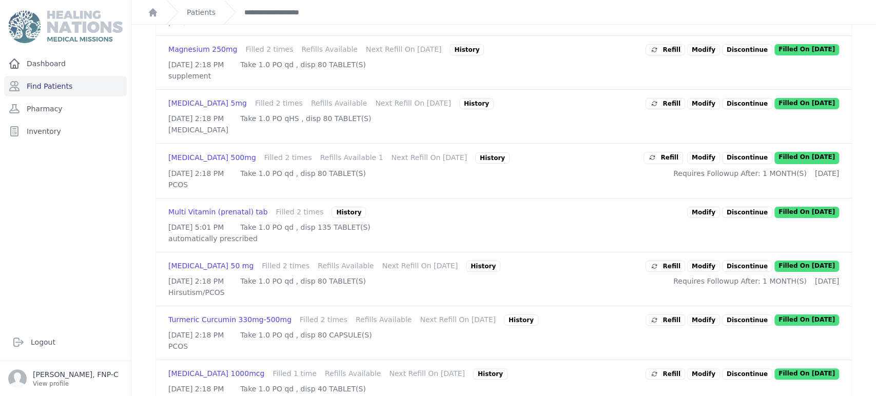
click at [691, 272] on link "Modify" at bounding box center [703, 266] width 33 height 11
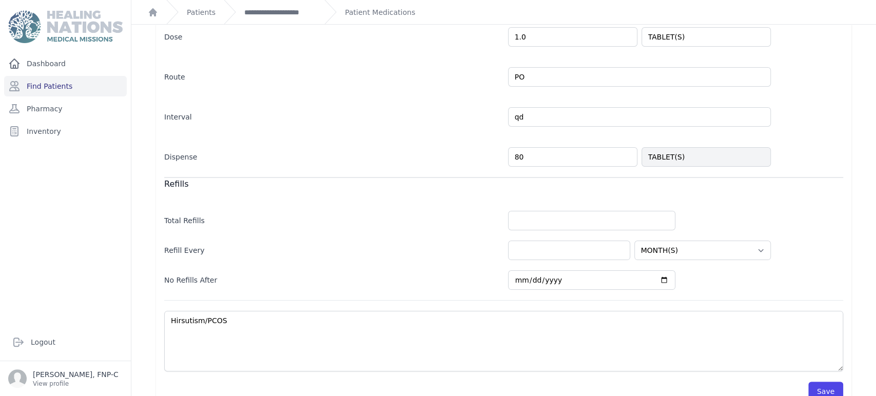
scroll to position [225, 0]
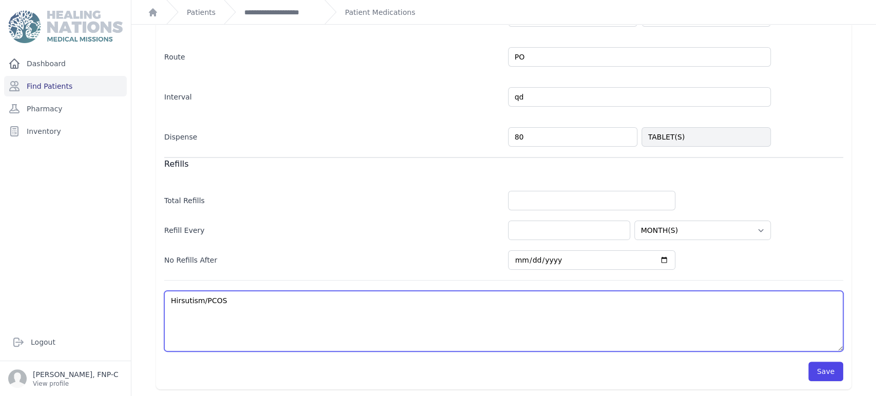
click at [230, 299] on textarea "Hirsutism/PCOS" at bounding box center [503, 321] width 679 height 61
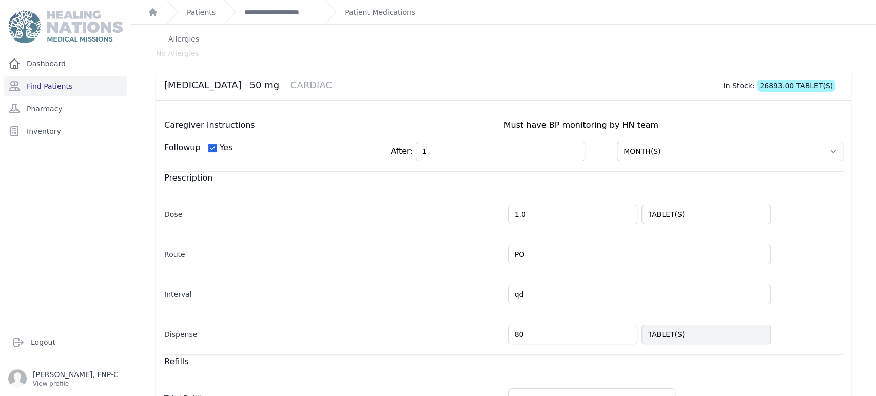
scroll to position [0, 0]
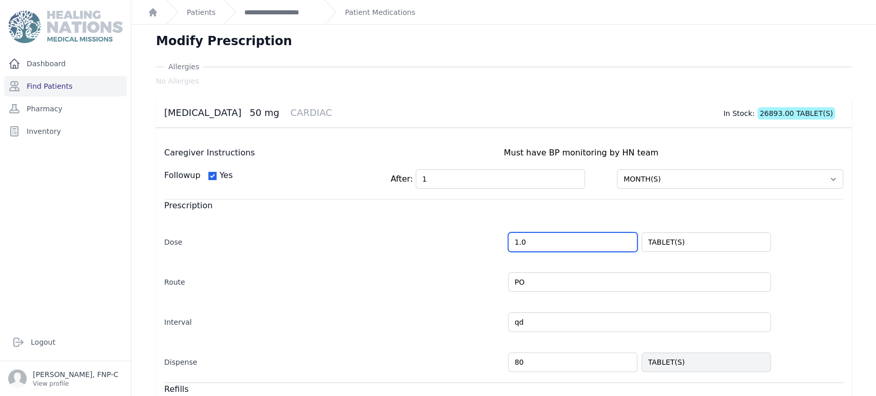
drag, startPoint x: 525, startPoint y: 240, endPoint x: 466, endPoint y: 250, distance: 59.3
click at [466, 250] on div "Dose 1.0 TABLET(S)" at bounding box center [503, 237] width 679 height 30
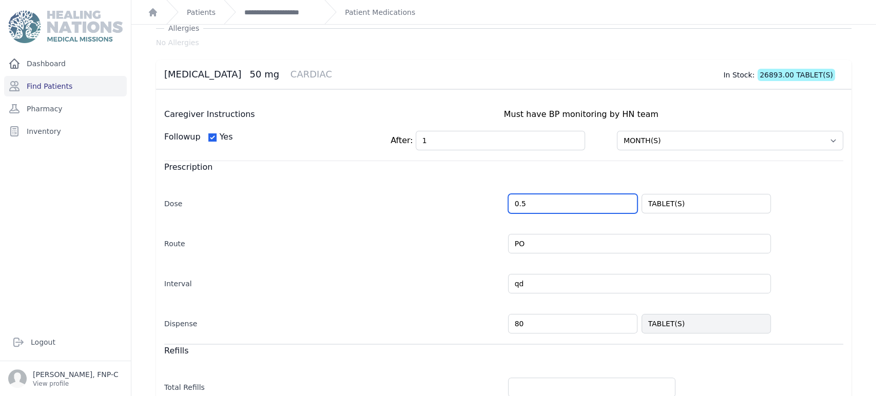
scroll to position [114, 0]
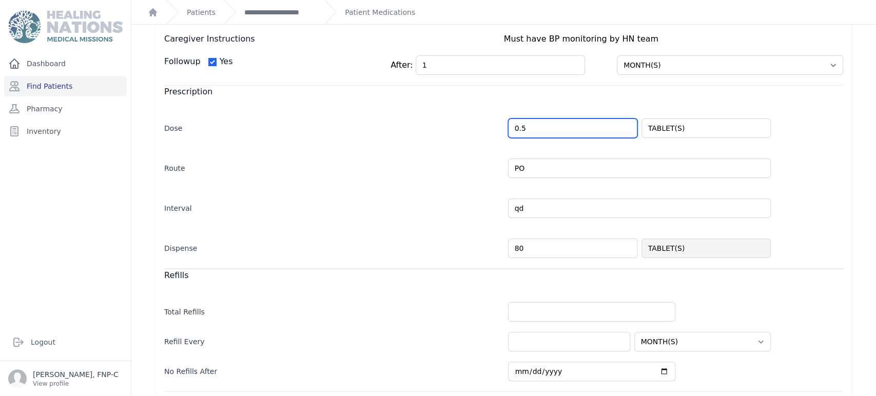
type input "0.5"
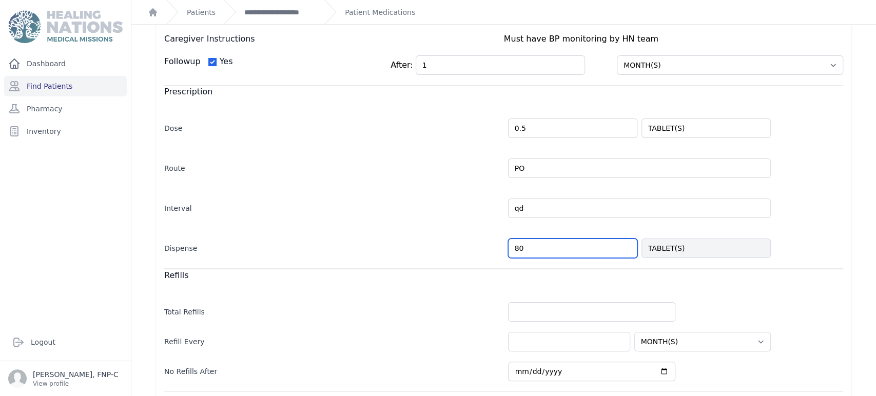
select select "MONTH(S)"
click at [514, 246] on input "80" at bounding box center [572, 249] width 129 height 20
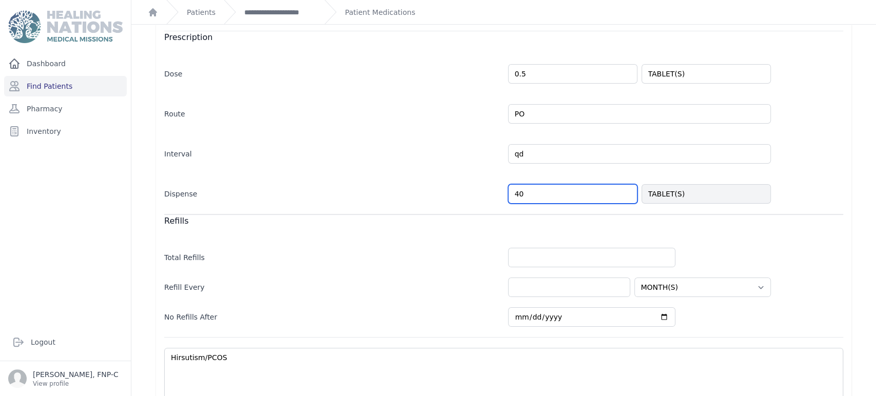
scroll to position [225, 0]
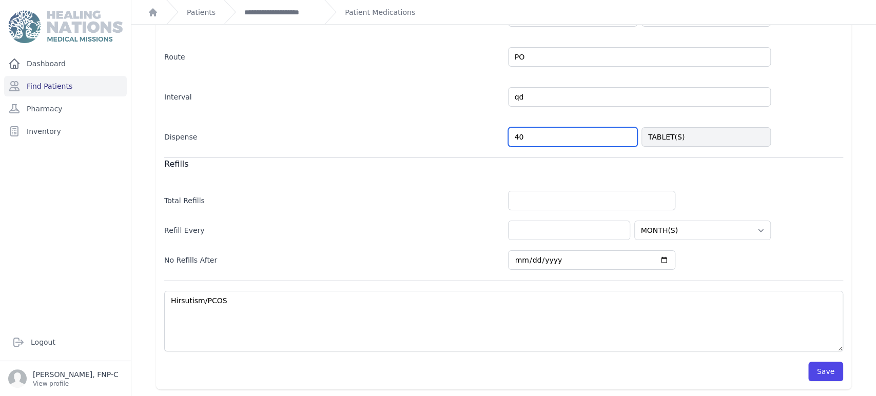
type input "40"
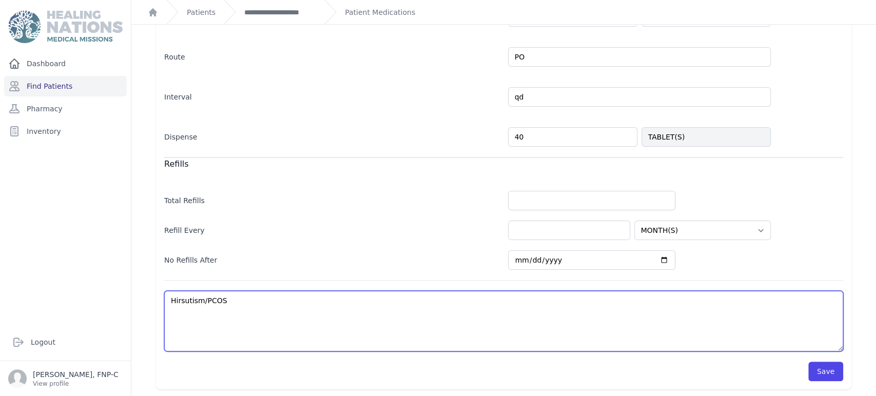
select select "MONTH(S)"
click at [222, 297] on textarea "Hirsutism/PCOS" at bounding box center [503, 321] width 679 height 61
type textarea "Hirsutism/PCOS-"
select select "MONTH(S)"
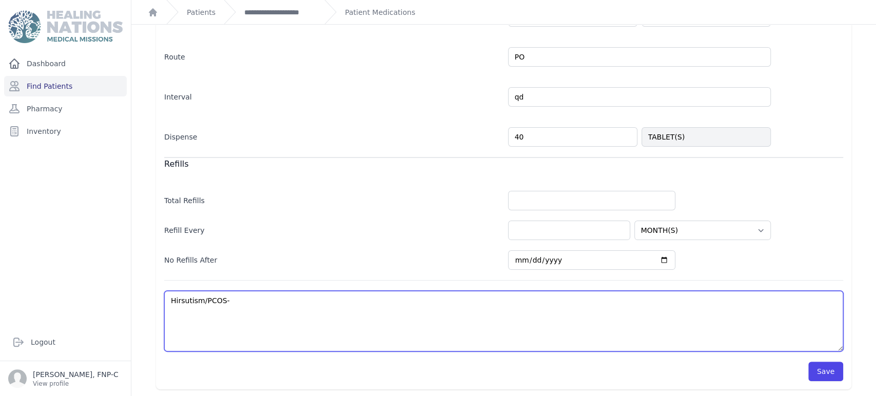
select select "MONTH(S)"
type textarea "Hirsutism/PCOS-"
select select "MONTH(S)"
type textarea "Hirsutism/PCOS- 9"
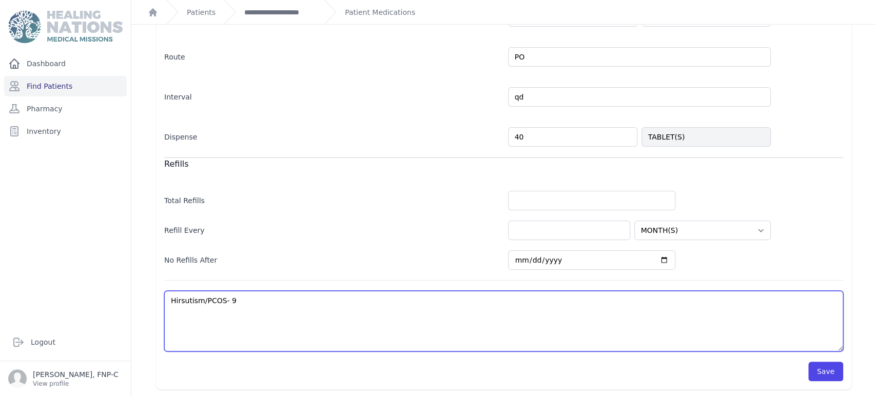
select select "MONTH(S)"
type textarea "Hirsutism/PCOS- 9/"
select select "MONTH(S)"
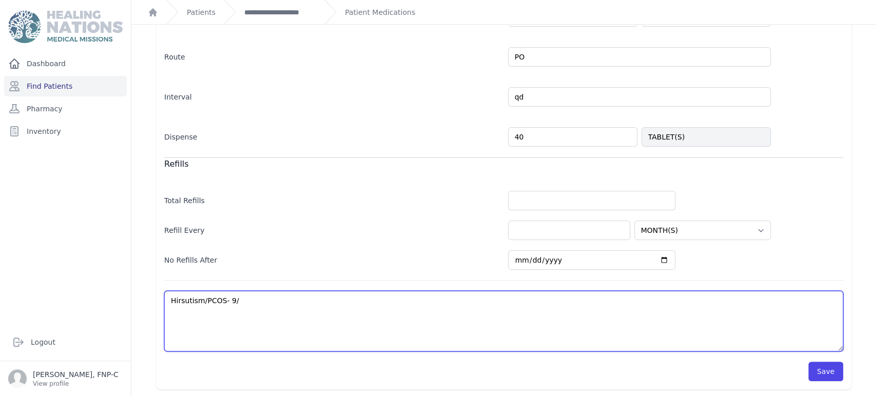
type textarea "Hirsutism/PCOS- 9/1"
select select "MONTH(S)"
type textarea "Hirsutism/PCOS- 9/1/"
select select "MONTH(S)"
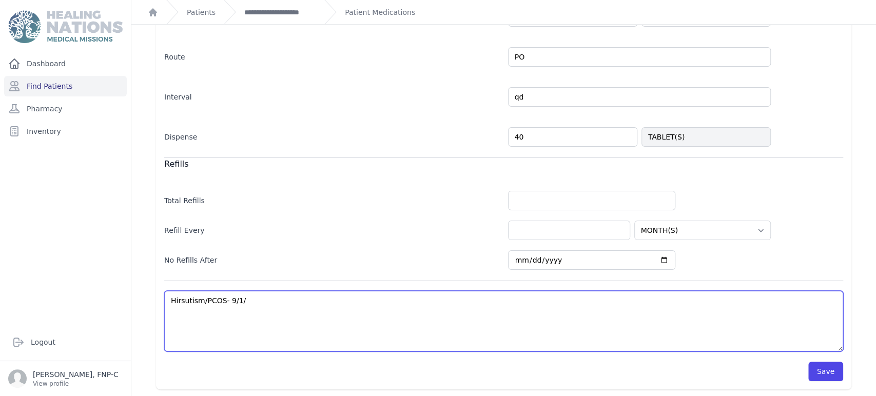
select select "MONTH(S)"
type textarea "Hirsutism/PCOS- 9/1/2"
select select "MONTH(S)"
type textarea "Hirsutism/PCOS- 9/1/20"
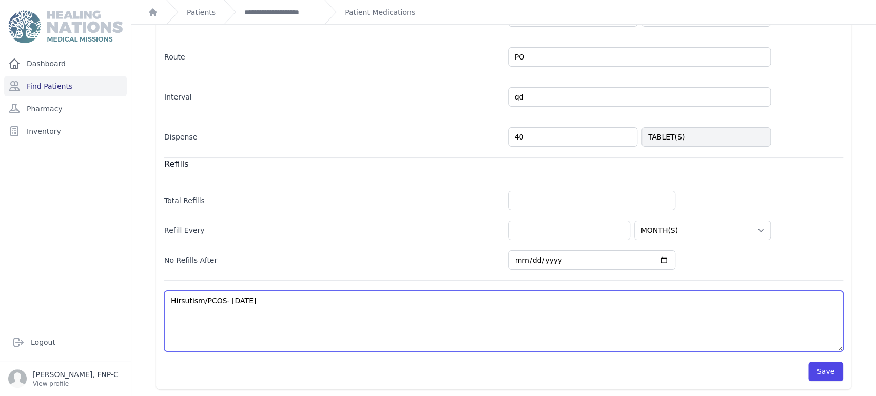
select select "MONTH(S)"
type textarea "Hirsutism/PCOS- 9/1/202"
select select "MONTH(S)"
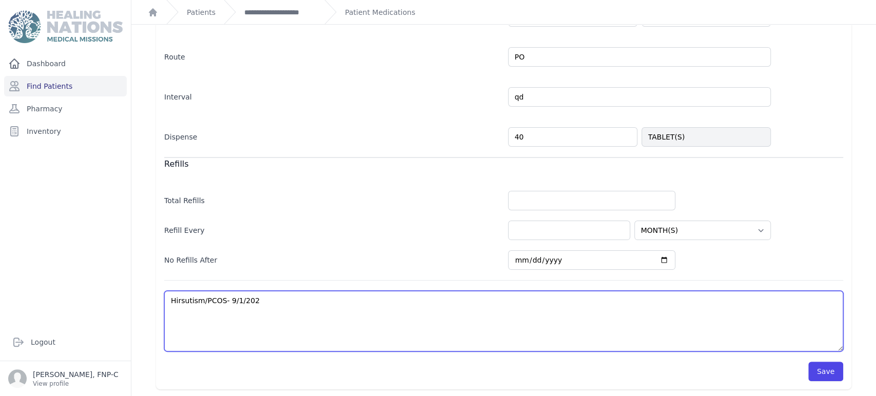
type textarea "Hirsutism/PCOS- 9/1/2025"
select select "MONTH(S)"
type textarea "Hirsutism/PCOS- 9/1/2025-"
select select "MONTH(S)"
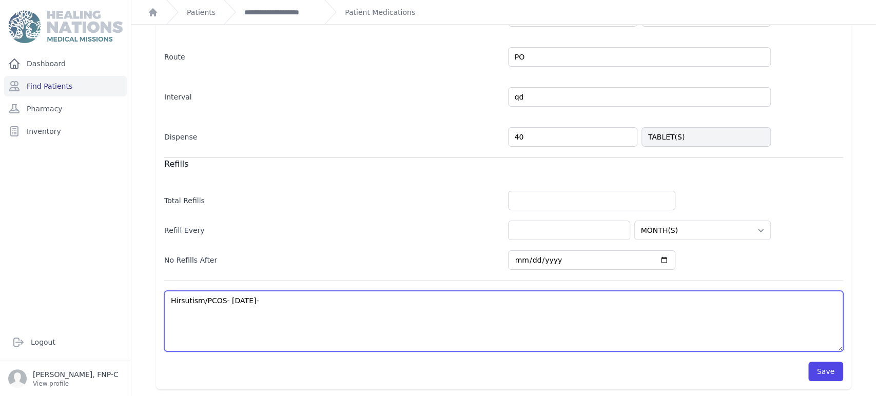
select select "MONTH(S)"
type textarea "Hirsutism/PCOS- 9/1/2025-"
select select "MONTH(S)"
type textarea "Hirsutism/PCOS- 9/1/2025- K"
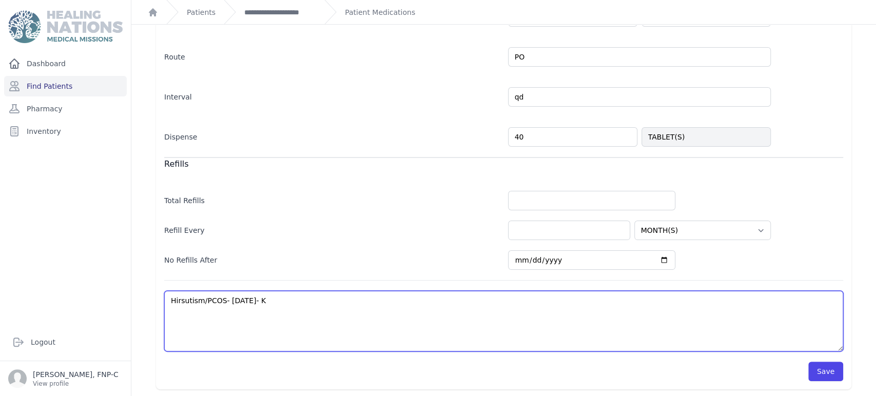
select select "MONTH(S)"
type textarea "Hirsutism/PCOS- 9/1/2025- K"
select select "MONTH(S)"
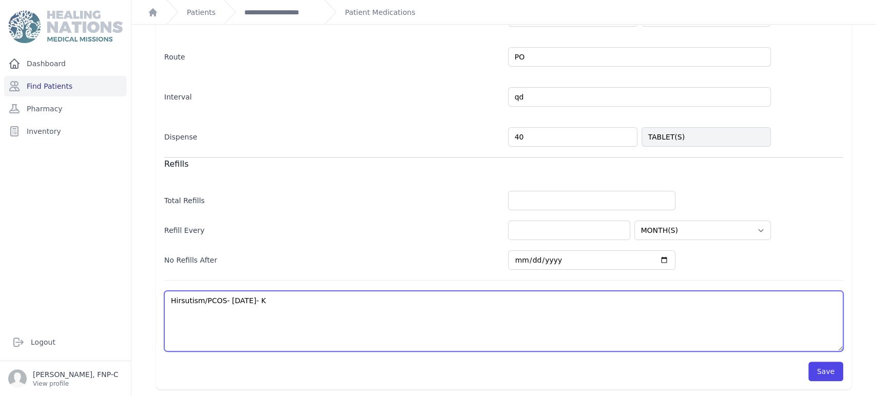
type textarea "Hirsutism/PCOS- 9/1/2025- K l"
select select "MONTH(S)"
type textarea "Hirsutism/PCOS- 9/1/2025- K le"
select select "MONTH(S)"
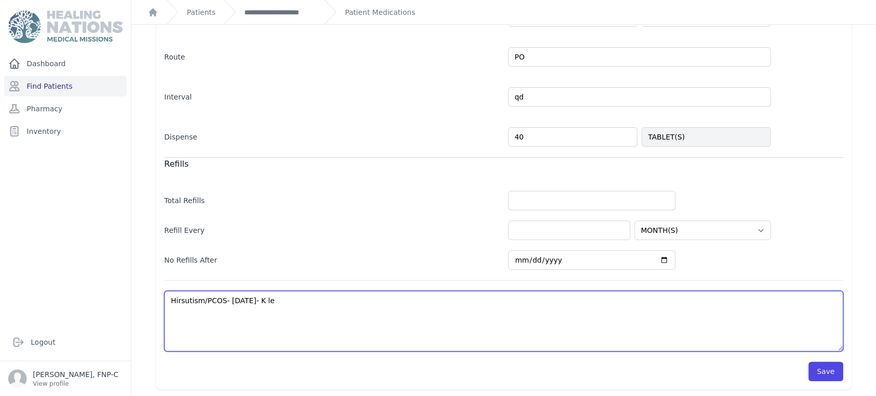
select select "MONTH(S)"
type textarea "Hirsutism/PCOS- 9/1/2025- K lev"
select select "MONTH(S)"
type textarea "Hirsutism/PCOS- 9/1/2025- K leve"
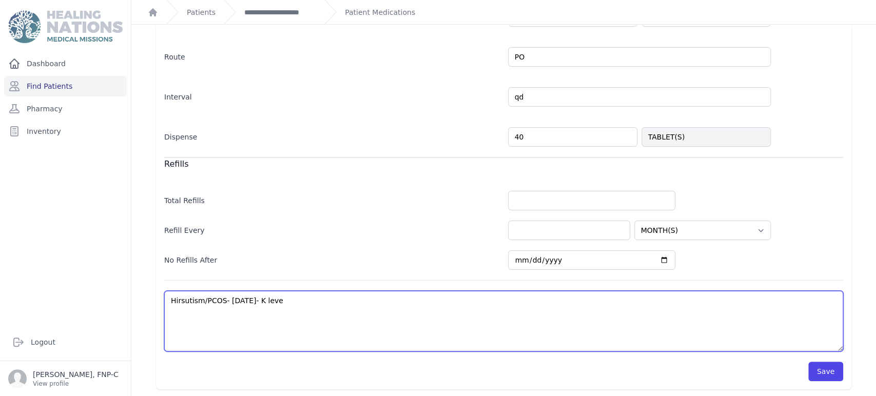
select select "MONTH(S)"
type textarea "Hirsutism/PCOS- 9/1/2025- K level"
select select "MONTH(S)"
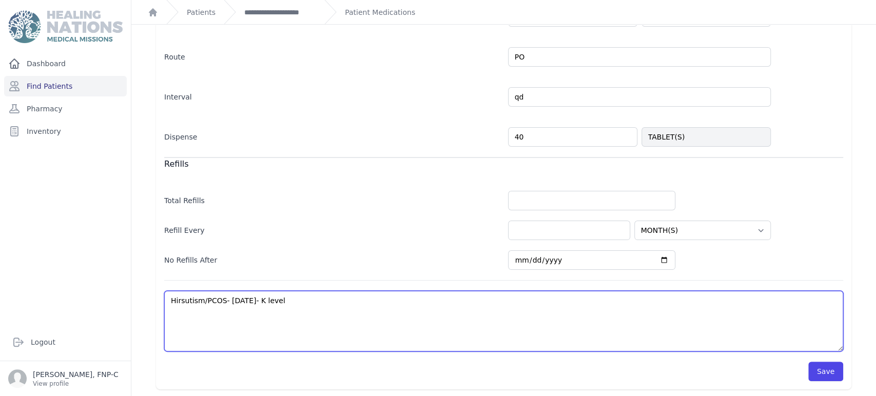
type textarea "Hirsutism/PCOS- 9/1/2025- K level"
select select "MONTH(S)"
type textarea "Hirsutism/PCOS- 9/1/2025- K level e"
select select "MONTH(S)"
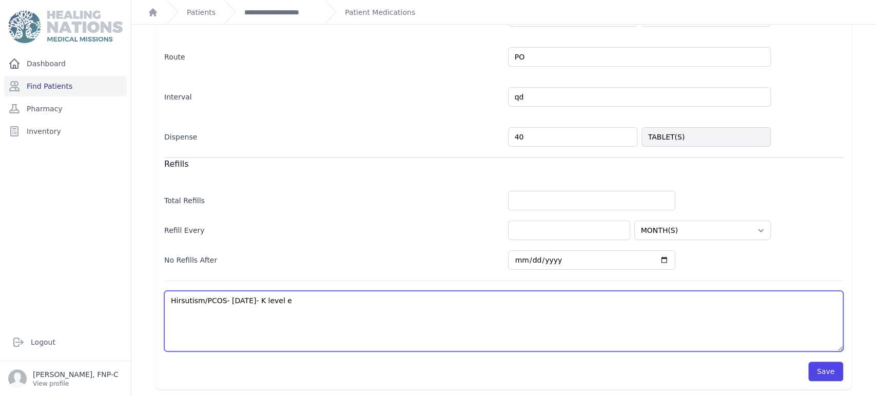
select select "MONTH(S)"
type textarea "Hirsutism/PCOS- 9/1/2025- K level el"
select select "MONTH(S)"
type textarea "Hirsutism/PCOS- 9/1/2025- K level ele"
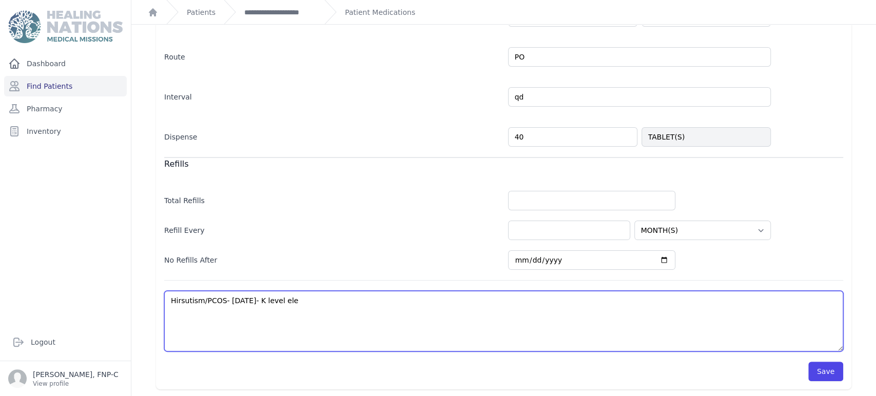
select select "MONTH(S)"
type textarea "Hirsutism/PCOS- 9/1/2025- K level elev"
select select "MONTH(S)"
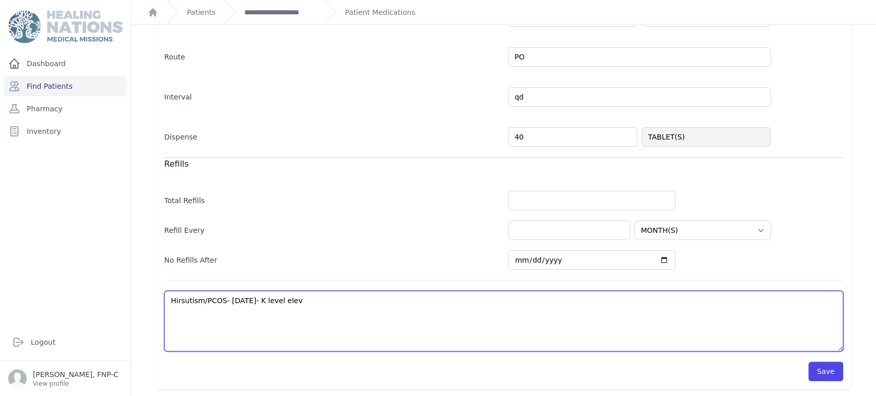
type textarea "Hirsutism/PCOS- 9/1/2025- K level eleva"
select select "MONTH(S)"
type textarea "Hirsutism/PCOS- 9/1/2025- K level elevat"
select select "MONTH(S)"
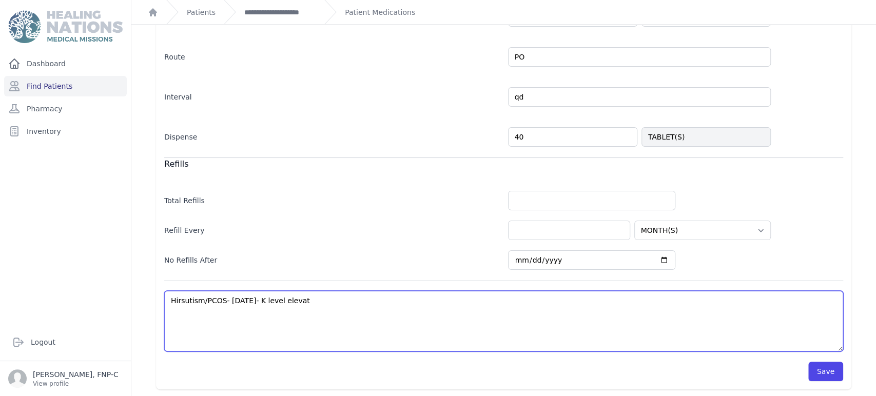
select select "MONTH(S)"
type textarea "Hirsutism/PCOS- 9/1/2025- K level elevate"
select select "MONTH(S)"
type textarea "Hirsutism/PCOS- 9/1/2025- K level elevated"
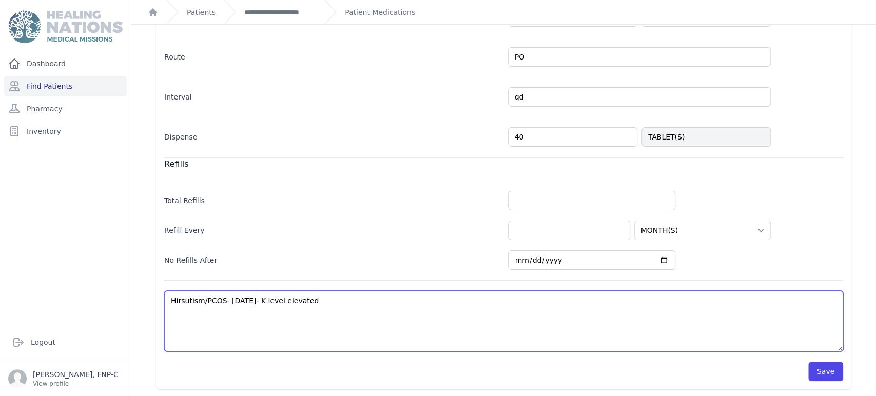
select select "MONTH(S)"
type textarea "Hirsutism/PCOS- 9/1/2025- K level elevated."
select select "MONTH(S)"
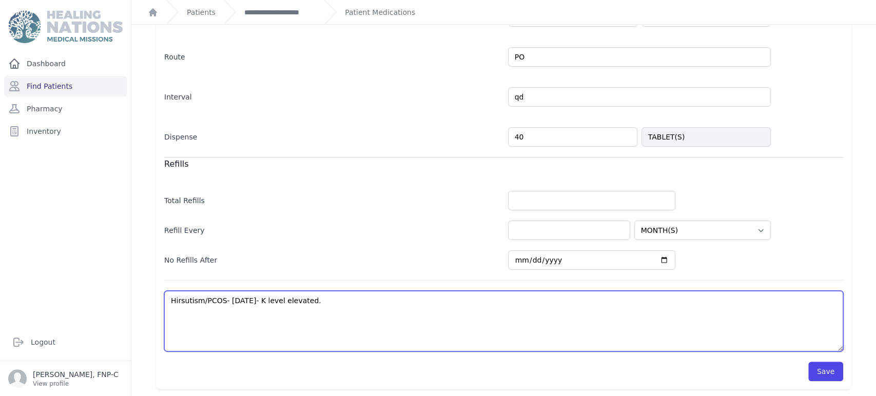
type textarea "Hirsutism/PCOS- 9/1/2025- K level elevated.."
select select "MONTH(S)"
type textarea "Hirsutism/PCOS- 9/1/2025- K level elevated."
select select "MONTH(S)"
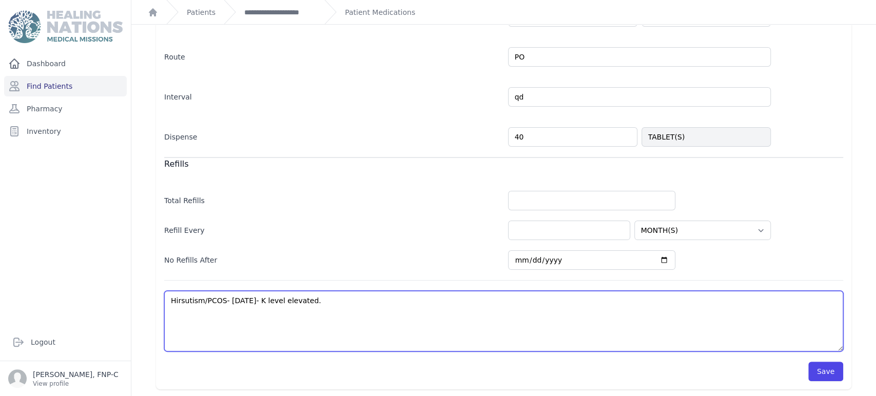
select select "MONTH(S)"
type textarea "Hirsutism/PCOS- 9/1/2025- K level elevated."
select select "MONTH(S)"
type textarea "Hirsutism/PCOS- 9/1/2025- K level elevated. P"
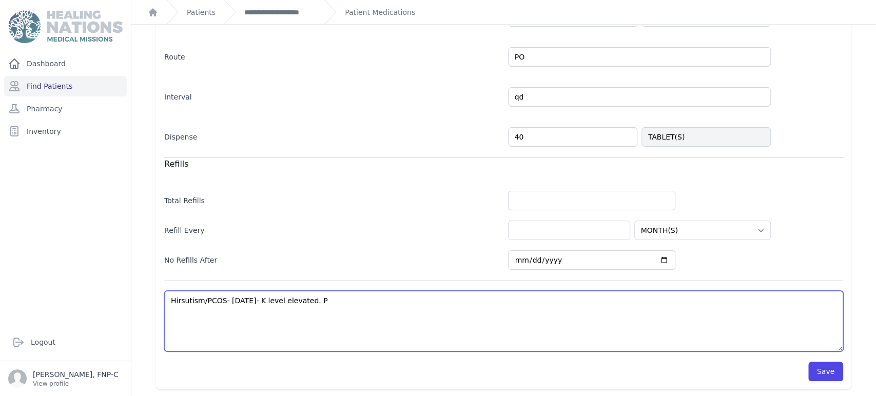
select select "MONTH(S)"
type textarea "Hirsutism/PCOS- 9/1/2025- K level elevated. Pl"
select select "MONTH(S)"
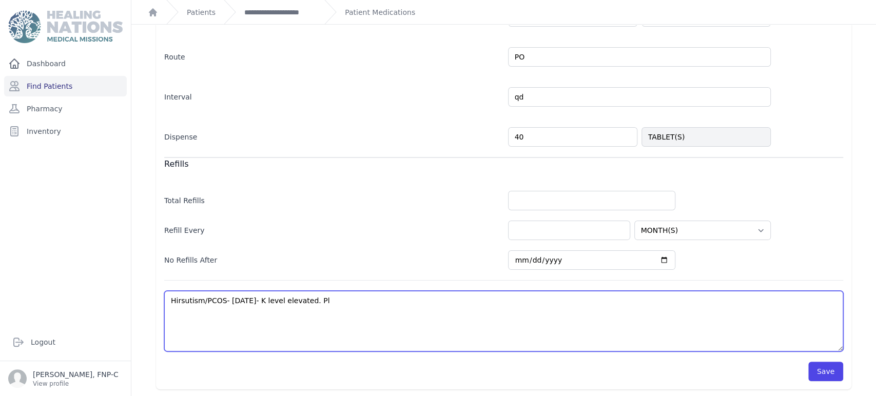
type textarea "Hirsutism/PCOS- 9/1/2025- K level elevated. Ple"
select select "MONTH(S)"
type textarea "Hirsutism/PCOS- 9/1/2025- K level elevated. Plea"
select select "MONTH(S)"
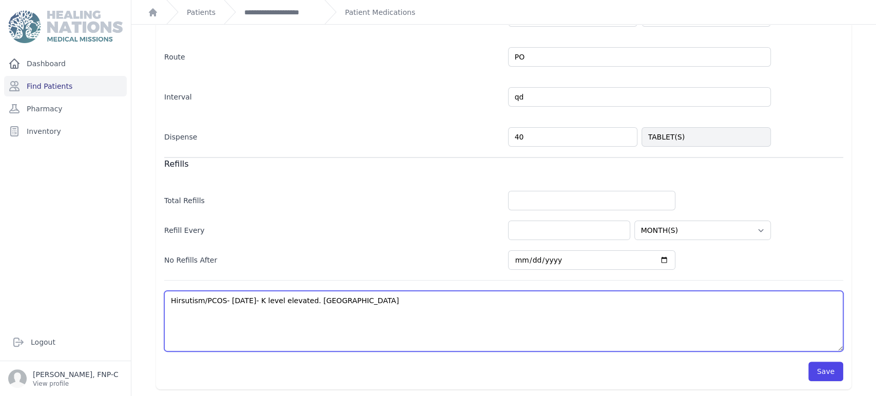
select select "MONTH(S)"
type textarea "Hirsutism/PCOS- 9/1/2025- K level elevated. Pleas"
select select "MONTH(S)"
type textarea "Hirsutism/PCOS- 9/1/2025- K level elevated. Please"
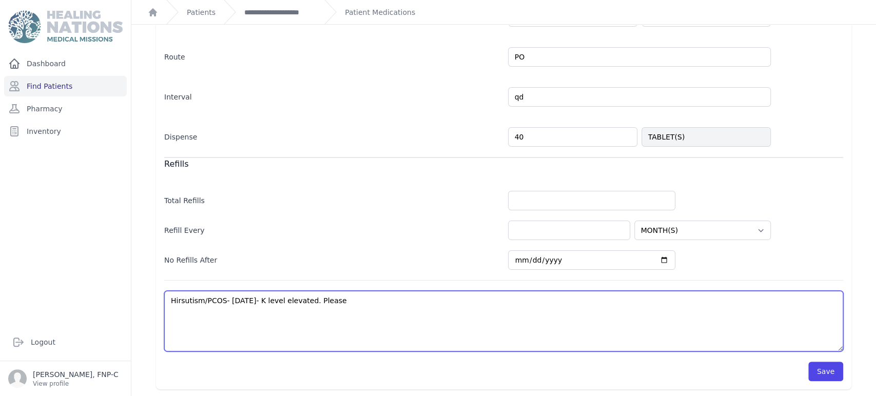
select select "MONTH(S)"
type textarea "Hirsutism/PCOS- 9/1/2025- K level elevated. Please"
select select "MONTH(S)"
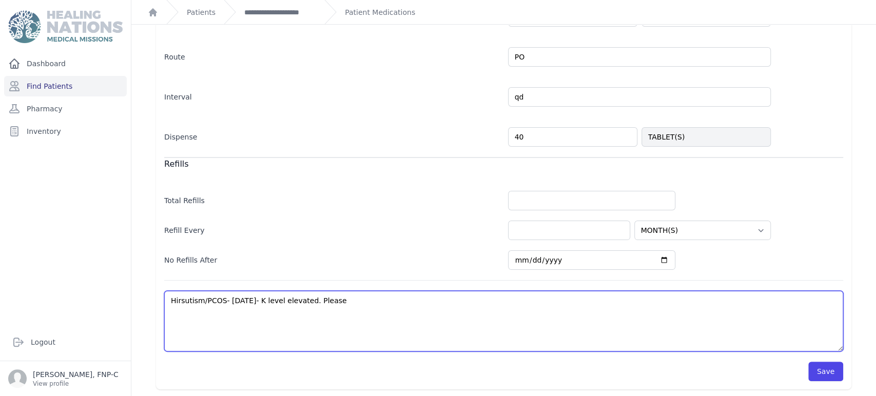
type textarea "Hirsutism/PCOS- 9/1/2025- K level elevated. Please d"
select select "MONTH(S)"
type textarea "Hirsutism/PCOS- 9/1/2025- K level elevated. Please de"
select select "MONTH(S)"
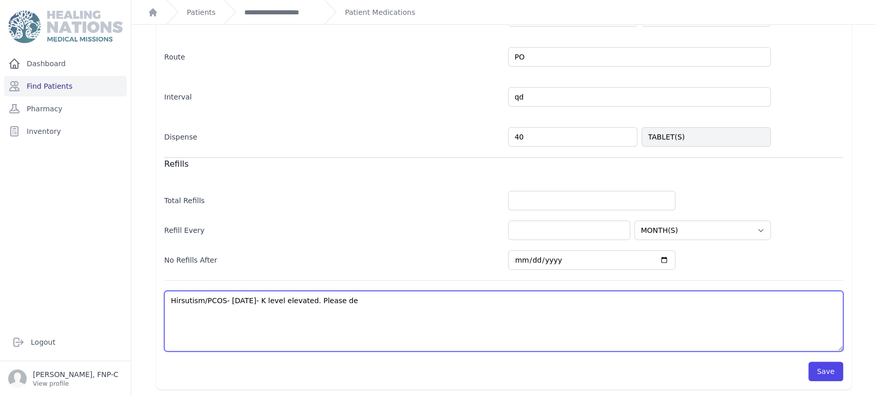
select select "MONTH(S)"
type textarea "Hirsutism/PCOS- 9/1/2025- K level elevated. Please dec"
select select "MONTH(S)"
type textarea "Hirsutism/PCOS- 9/1/2025- K level elevated. Please decr"
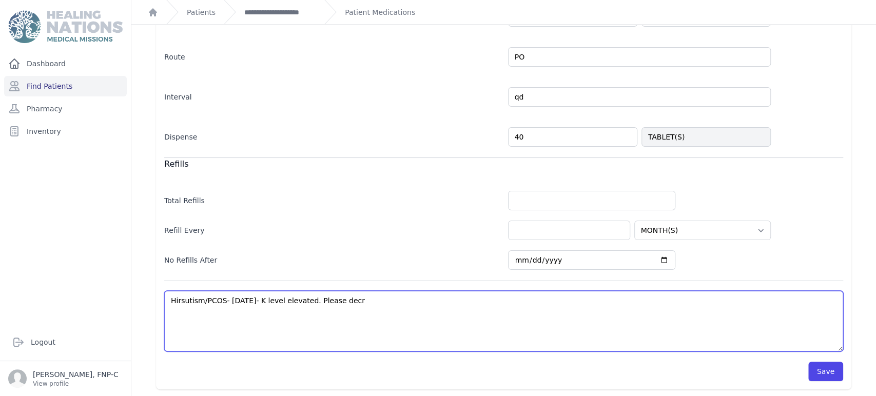
select select "MONTH(S)"
type textarea "Hirsutism/PCOS- 9/1/2025- K level elevated. Please decre"
select select "MONTH(S)"
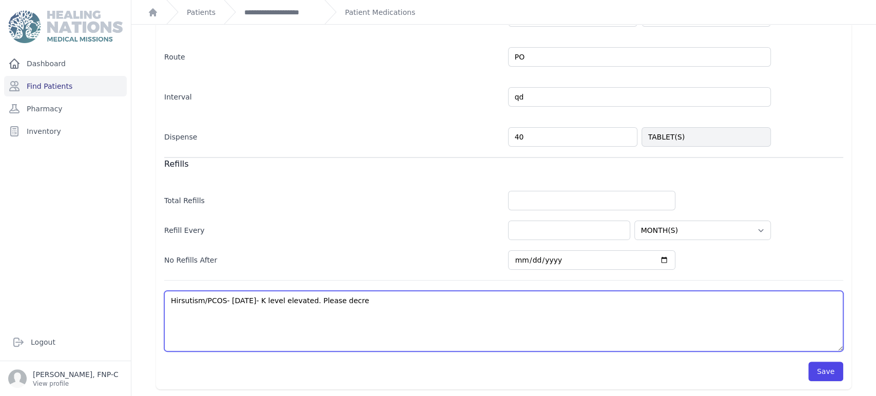
type textarea "Hirsutism/PCOS- 9/1/2025- K level elevated. Please decrea"
select select "MONTH(S)"
type textarea "Hirsutism/PCOS- 9/1/2025- K level elevated. Please decreas"
select select "MONTH(S)"
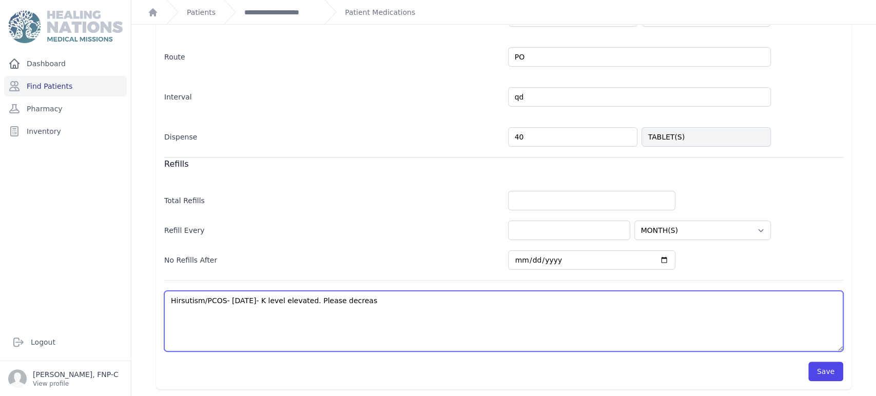
select select "MONTH(S)"
type textarea "Hirsutism/PCOS- 9/1/2025- K level elevated. Please decrease"
select select "MONTH(S)"
type textarea "Hirsutism/PCOS- 9/1/2025- K level elevated. Please decrease"
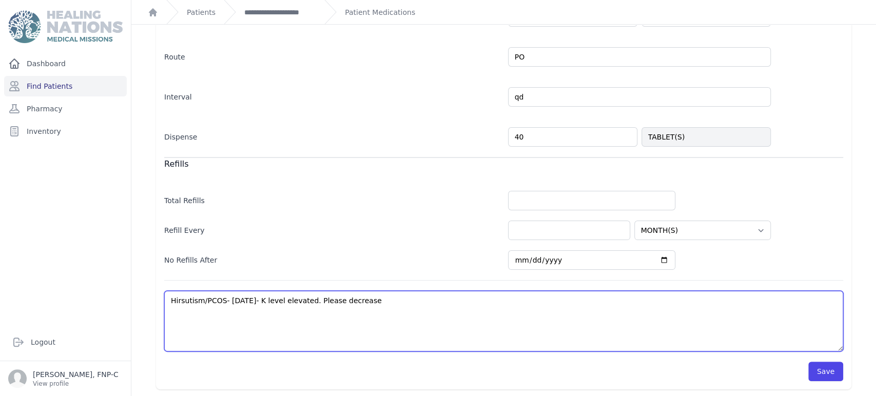
select select "MONTH(S)"
type textarea "Hirsutism/PCOS- 9/1/2025- K level elevated. Please decrease d"
select select "MONTH(S)"
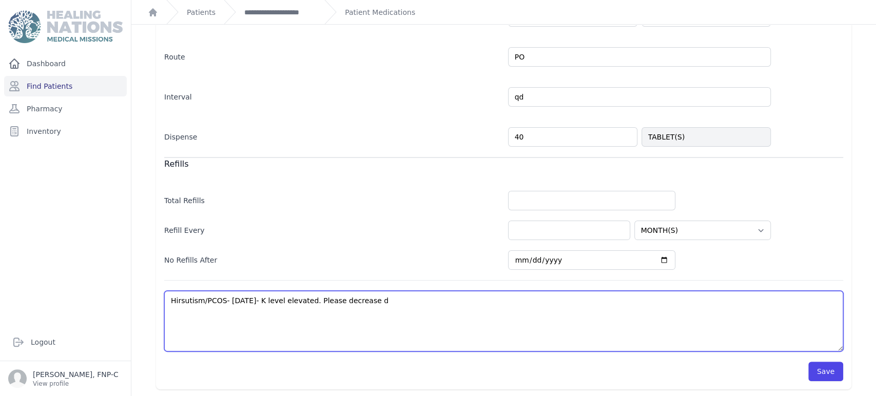
type textarea "Hirsutism/PCOS- 9/1/2025- K level elevated. Please decrease ds"
select select "MONTH(S)"
type textarea "Hirsutism/PCOS- 9/1/2025- K level elevated. Please decrease d"
select select "MONTH(S)"
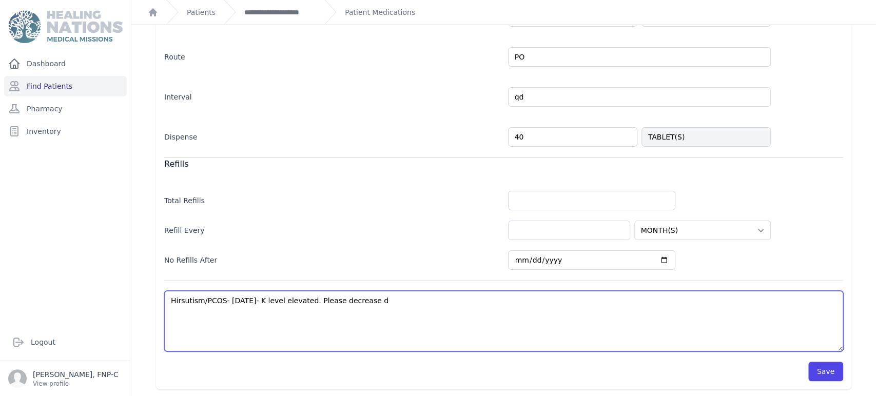
select select "MONTH(S)"
type textarea "Hirsutism/PCOS- 9/1/2025- K level elevated. Please decrease do"
select select "MONTH(S)"
type textarea "Hirsutism/PCOS- 9/1/2025- K level elevated. Please decrease dos"
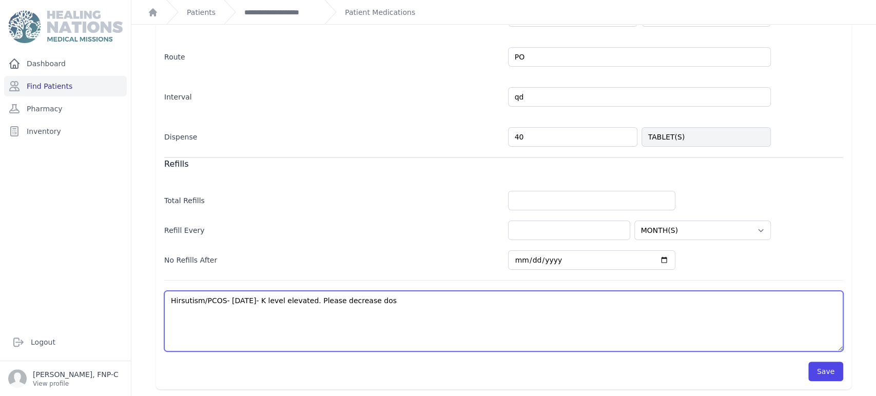
select select "MONTH(S)"
type textarea "Hirsutism/PCOS- 9/1/2025- K level elevated. Please decrease dose"
select select "MONTH(S)"
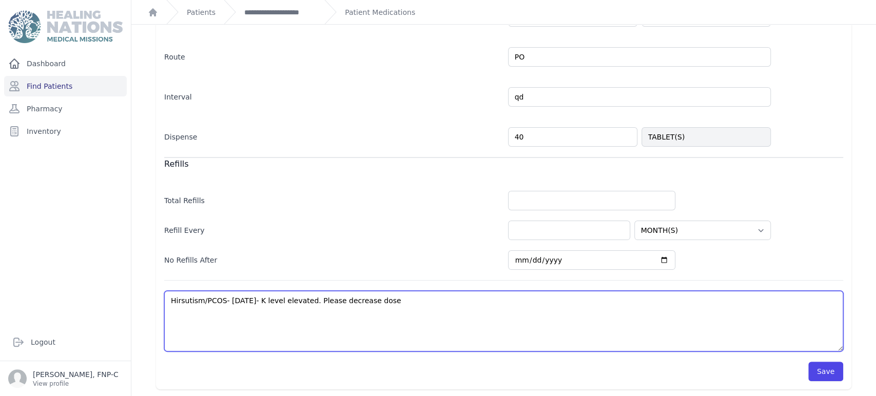
type textarea "Hirsutism/PCOS- 9/1/2025- K level elevated. Please decrease dose"
select select "MONTH(S)"
type textarea "Hirsutism/PCOS- 9/1/2025- K level elevated. Please decrease dose t"
select select "MONTH(S)"
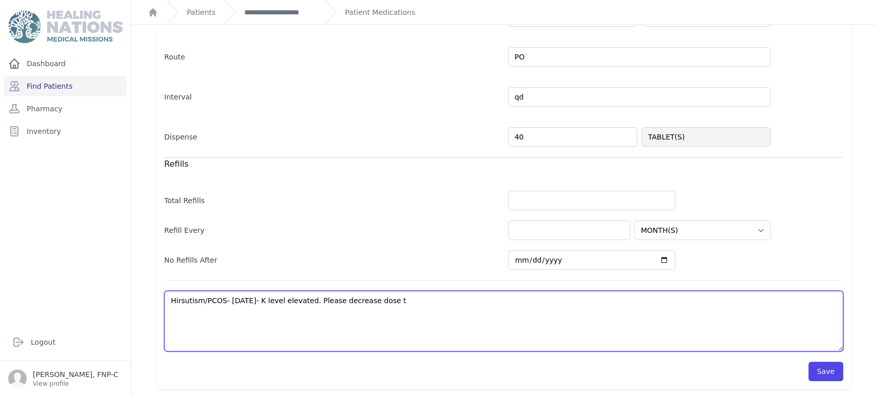
select select "MONTH(S)"
type textarea "Hirsutism/PCOS- 9/1/2025- K level elevated. Please decrease dose to"
select select "MONTH(S)"
type textarea "Hirsutism/PCOS- 9/1/2025- K level elevated. Please decrease dose to"
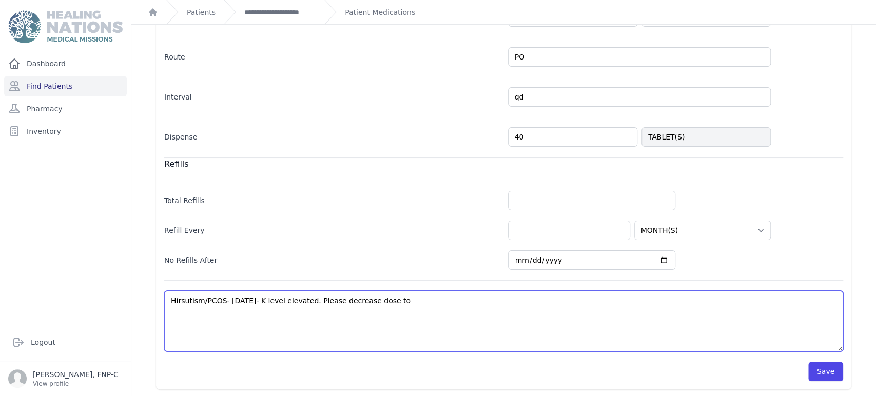
select select "MONTH(S)"
type textarea "Hirsutism/PCOS- 9/1/2025- K level elevated. Please decrease dose to 2"
select select "MONTH(S)"
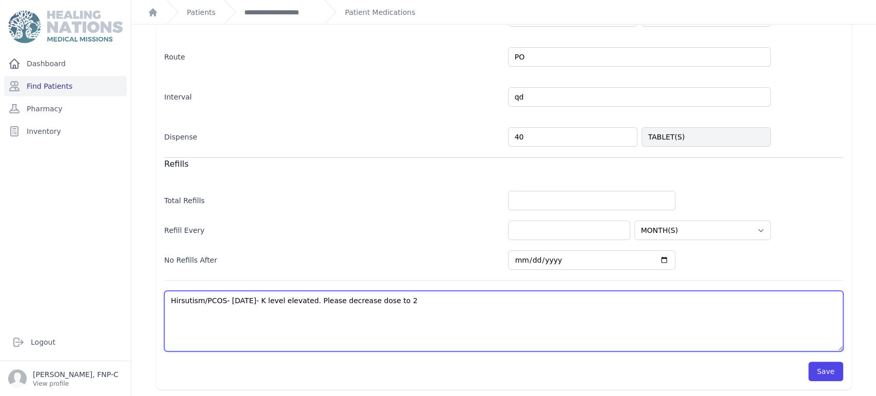
type textarea "Hirsutism/PCOS- 9/1/2025- K level elevated. Please decrease dose to 25"
select select "MONTH(S)"
type textarea "Hirsutism/PCOS- 9/1/2025- K level elevated. Please decrease dose to 25"
select select "MONTH(S)"
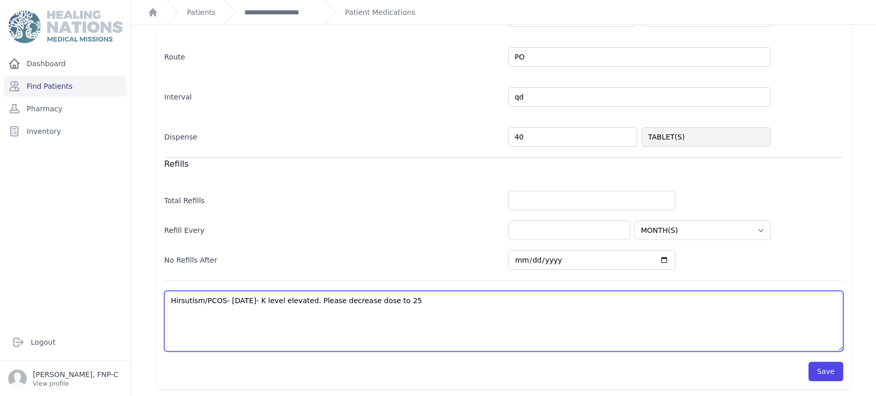
select select "MONTH(S)"
type textarea "Hirsutism/PCOS- 9/1/2025- K level elevated. Please decrease dose to 25 m"
select select "MONTH(S)"
type textarea "Hirsutism/PCOS- 9/1/2025- K level elevated. Please decrease dose to 25 mg"
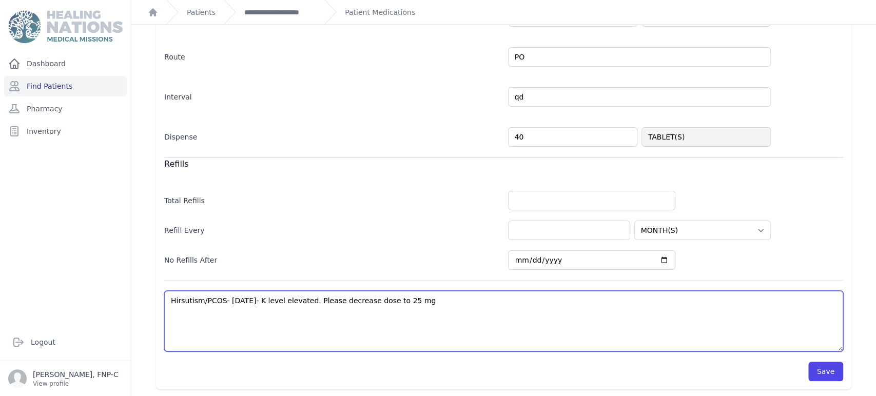
select select "MONTH(S)"
type textarea "Hirsutism/PCOS- 9/1/2025- K level elevated. Please decrease dose to 25 mg"
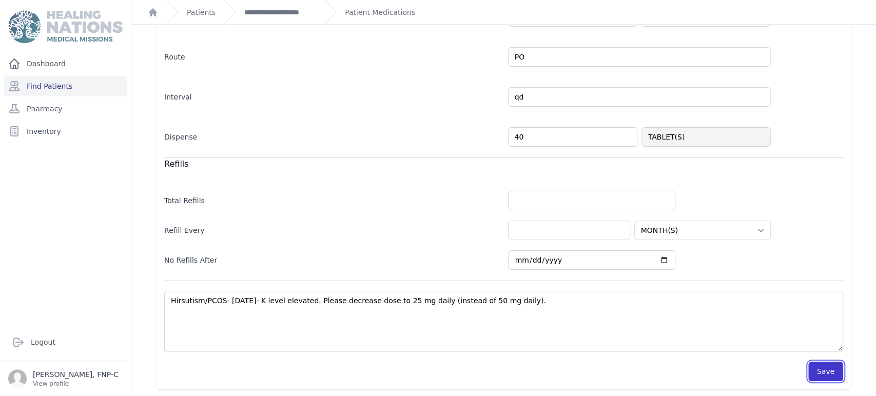
click at [828, 371] on button "Save" at bounding box center [826, 372] width 35 height 20
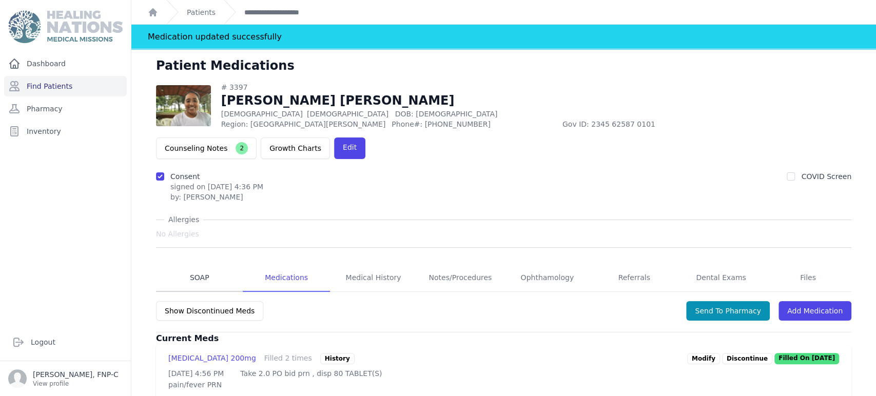
click at [196, 264] on link "SOAP" at bounding box center [199, 278] width 87 height 28
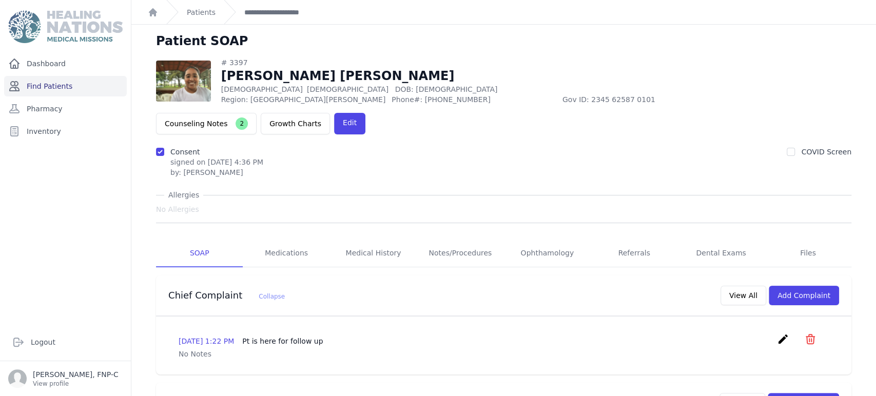
click at [60, 86] on link "Find Patients" at bounding box center [65, 86] width 123 height 21
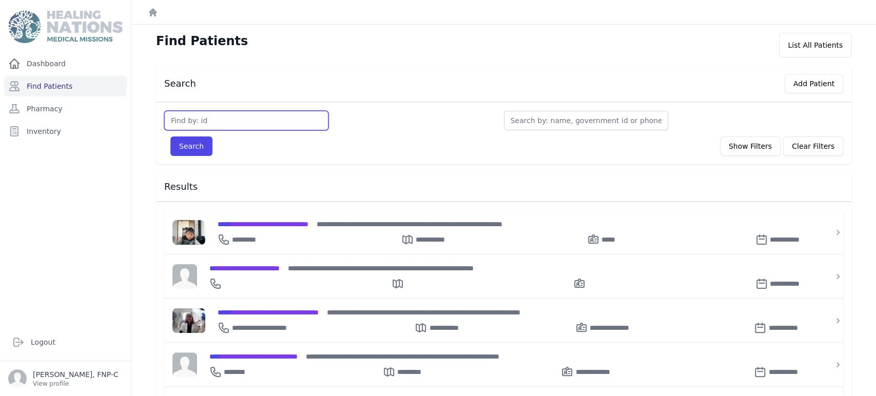
click at [192, 121] on input "text" at bounding box center [246, 121] width 164 height 20
type input "3130"
click at [185, 143] on button "Search" at bounding box center [191, 147] width 42 height 20
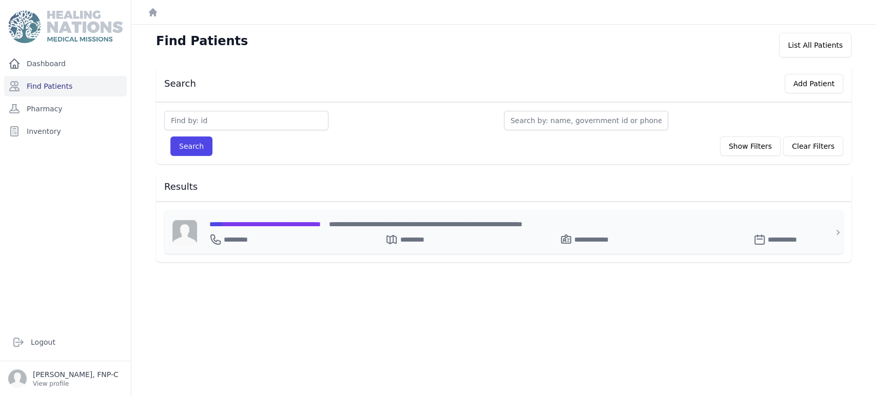
click at [269, 221] on span "**********" at bounding box center [264, 224] width 111 height 7
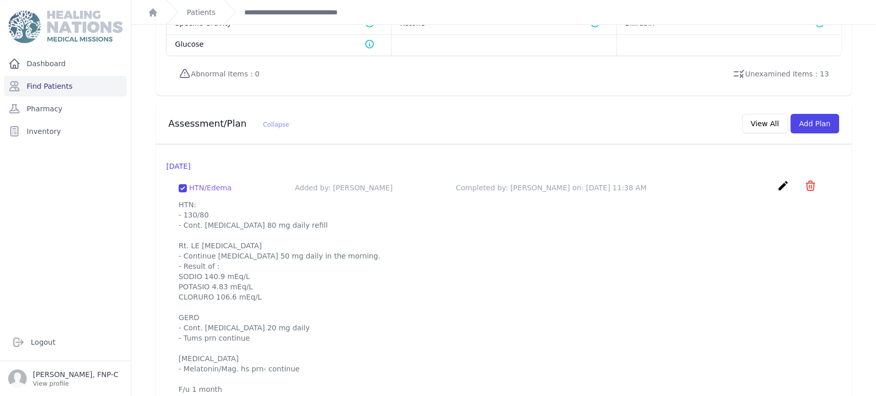
scroll to position [889, 0]
click at [768, 113] on button "View All" at bounding box center [765, 123] width 46 height 20
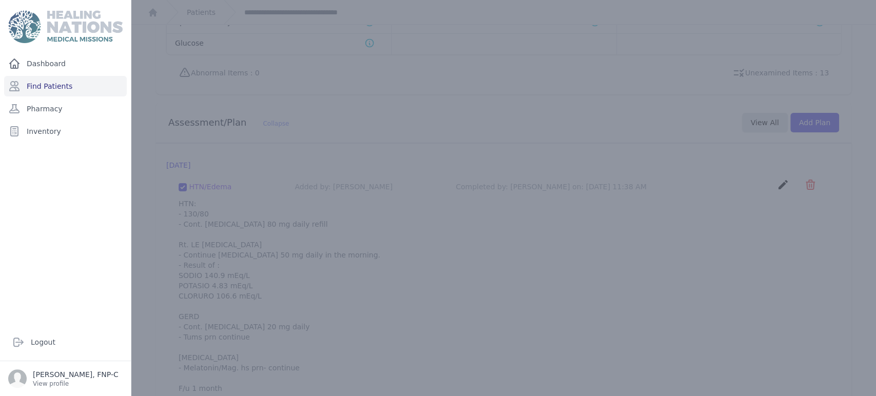
scroll to position [0, 0]
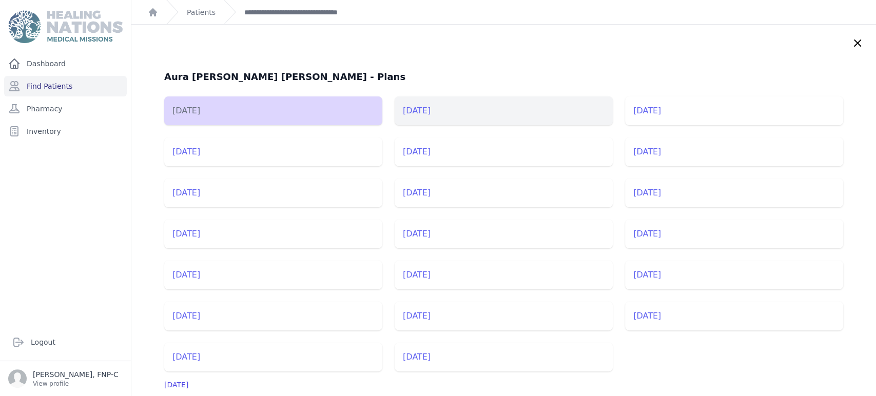
click at [429, 111] on li "[DATE]" at bounding box center [504, 111] width 218 height 29
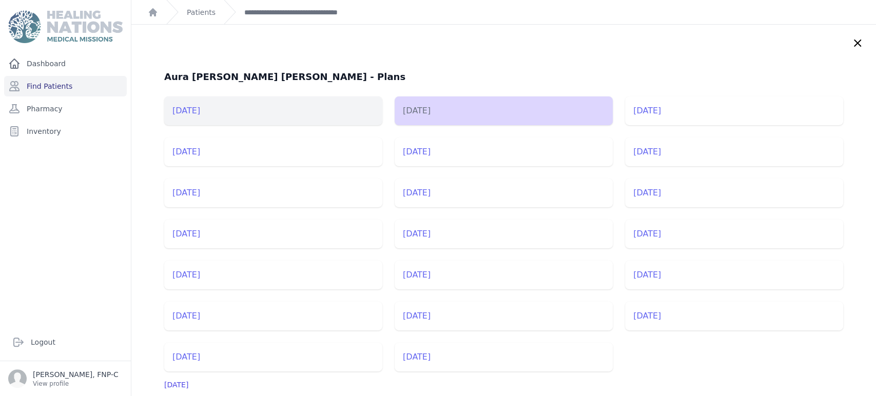
click at [183, 113] on li "[DATE]" at bounding box center [273, 111] width 218 height 29
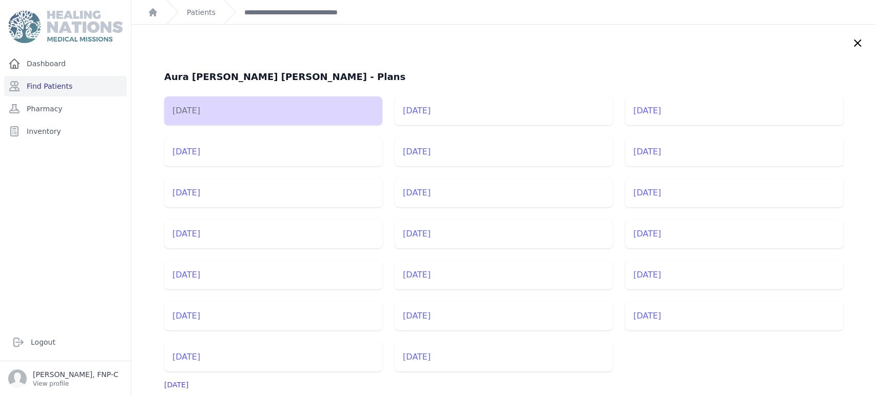
click at [852, 39] on icon at bounding box center [858, 43] width 12 height 12
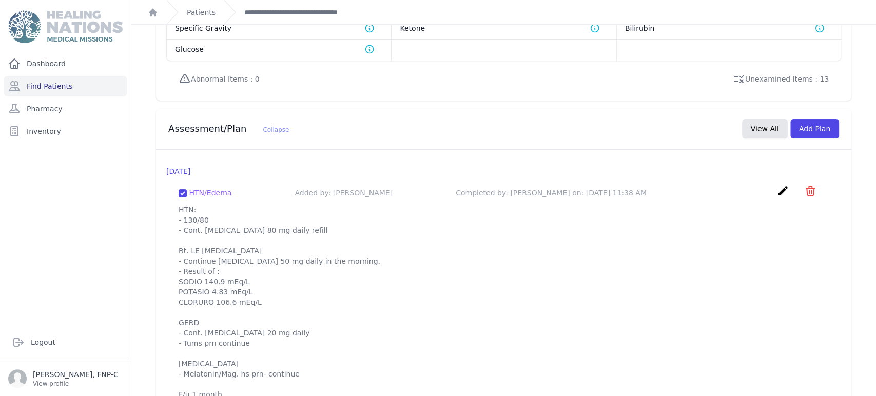
scroll to position [889, 0]
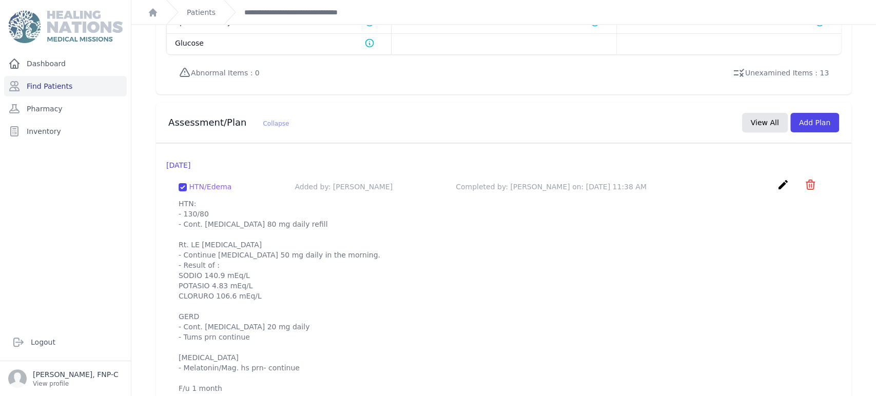
click at [255, 273] on p "HTN: - 130/80 - Cont. [MEDICAL_DATA] 80 mg daily refill Rt. LE [MEDICAL_DATA] -…" at bounding box center [504, 296] width 650 height 195
drag, startPoint x: 255, startPoint y: 273, endPoint x: 185, endPoint y: 258, distance: 71.5
click at [185, 258] on p "HTN: - 130/80 - Cont. [MEDICAL_DATA] 80 mg daily refill Rt. LE [MEDICAL_DATA] -…" at bounding box center [504, 296] width 650 height 195
copy p "SODIO 140.9 mEq/L POTASIO 4.83 mEq/L CLORURO 106.6 mEq/L"
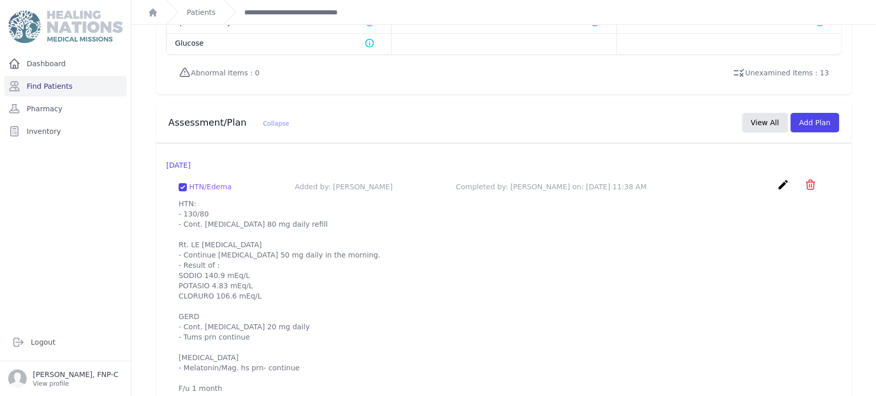
click at [630, 245] on p "HTN: - 130/80 - Cont. [MEDICAL_DATA] 80 mg daily refill Rt. LE [MEDICAL_DATA] -…" at bounding box center [504, 296] width 650 height 195
click at [62, 85] on link "Find Patients" at bounding box center [65, 86] width 123 height 21
